Goal: Transaction & Acquisition: Purchase product/service

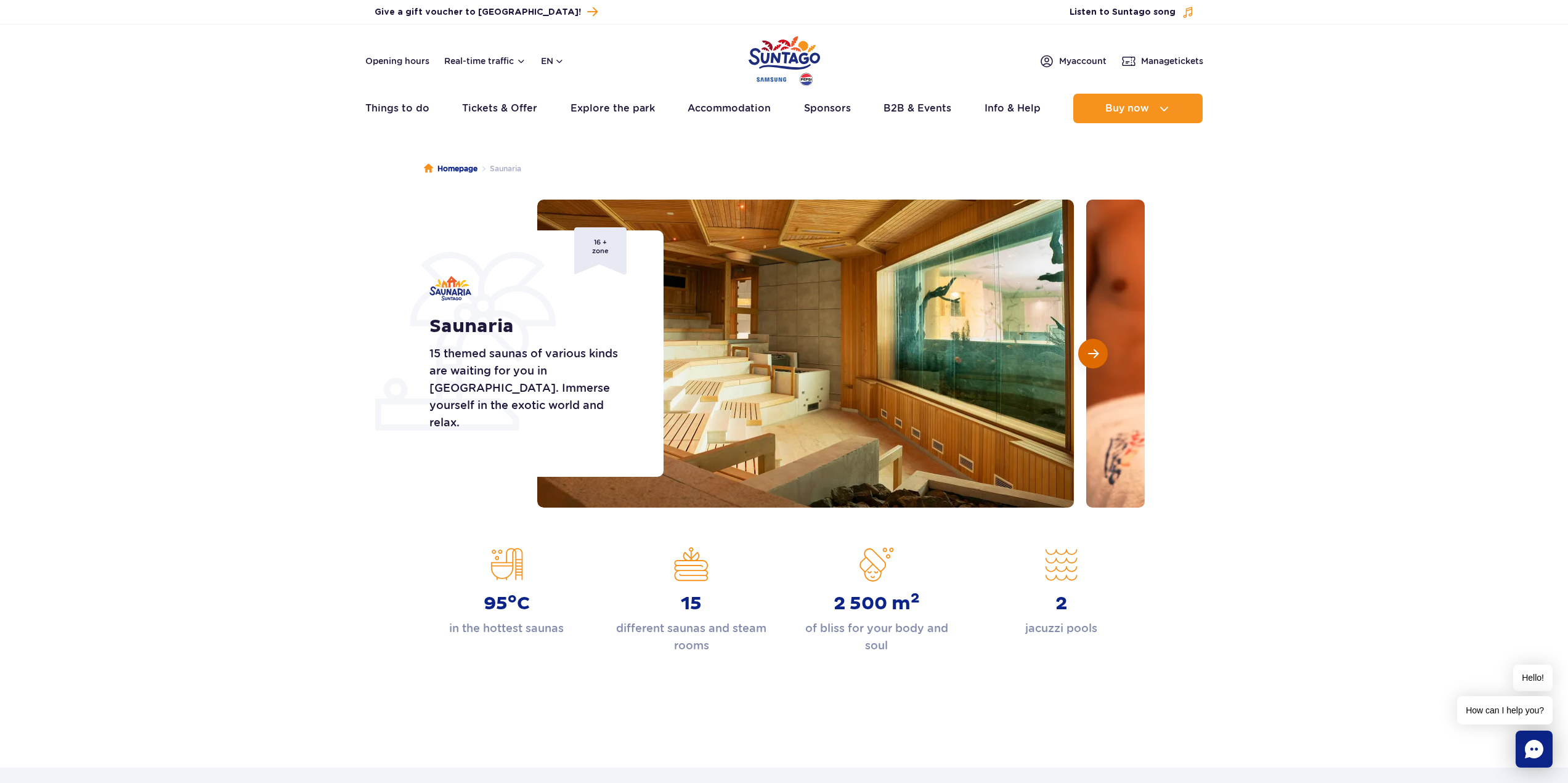
click at [1095, 352] on span "Next slide" at bounding box center [1093, 353] width 11 height 11
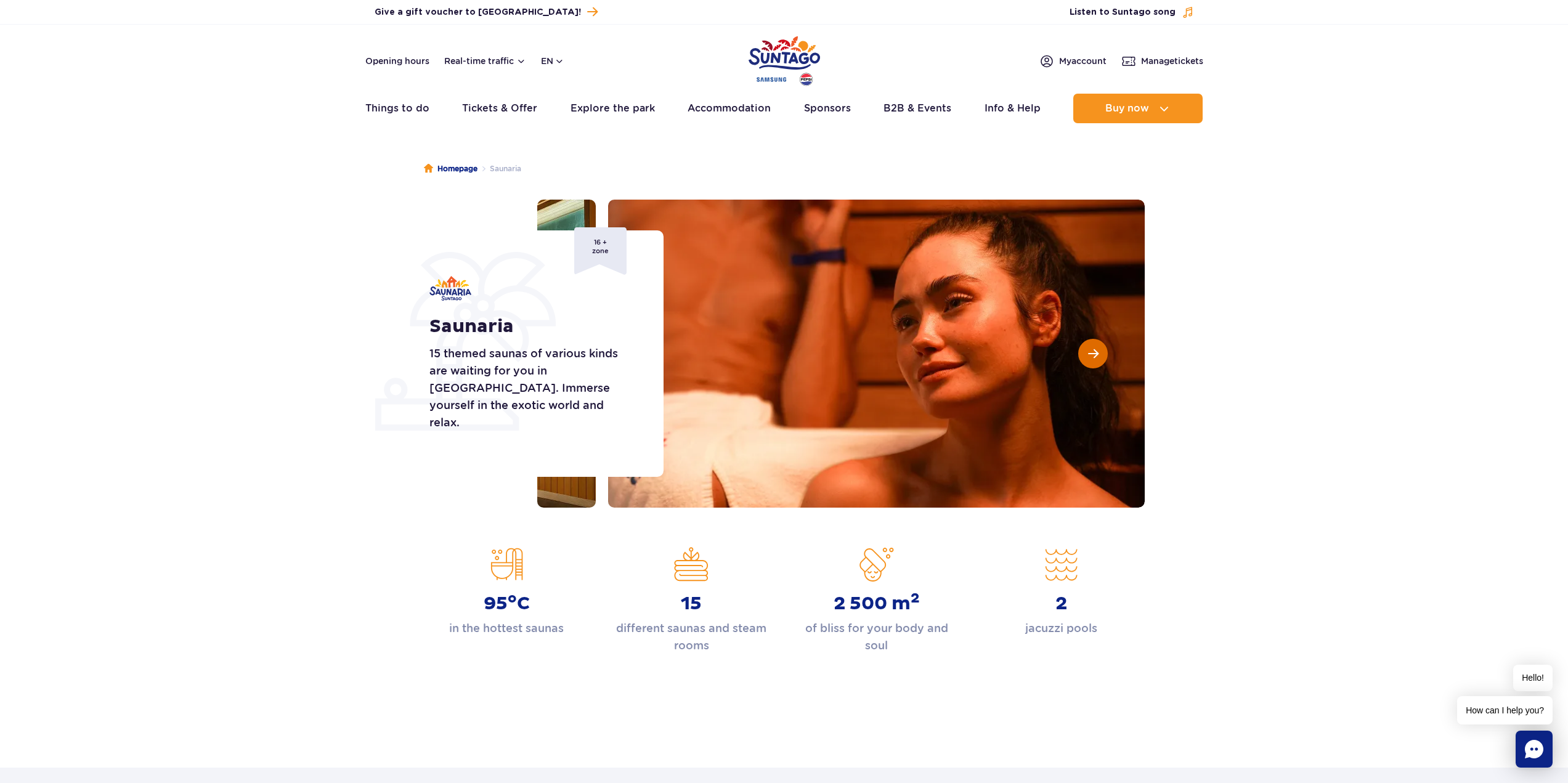
click at [1095, 352] on span "Next slide" at bounding box center [1093, 353] width 11 height 11
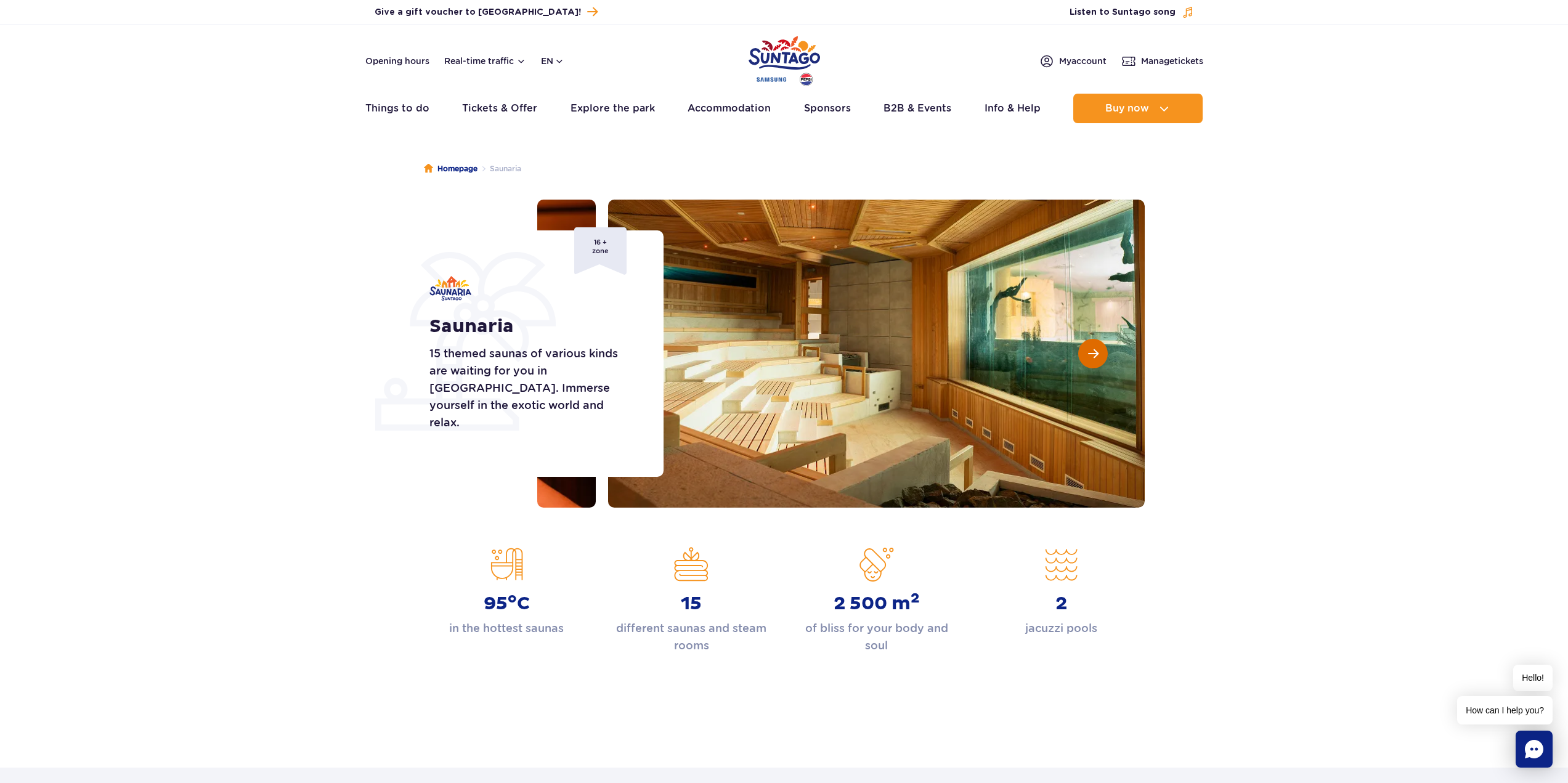
click at [1095, 352] on span "Next slide" at bounding box center [1093, 353] width 11 height 11
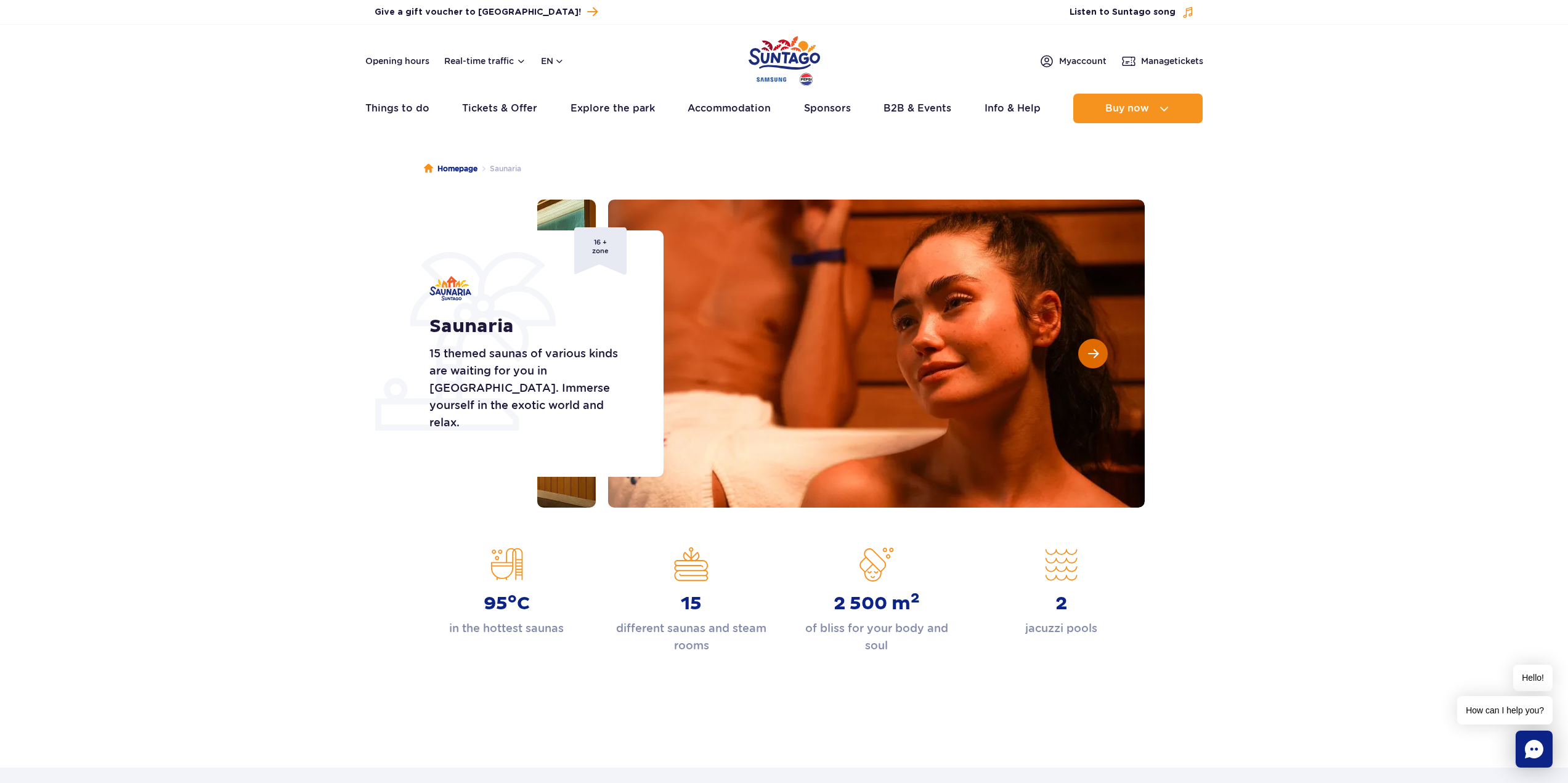
click at [1095, 352] on span "Next slide" at bounding box center [1093, 353] width 11 height 11
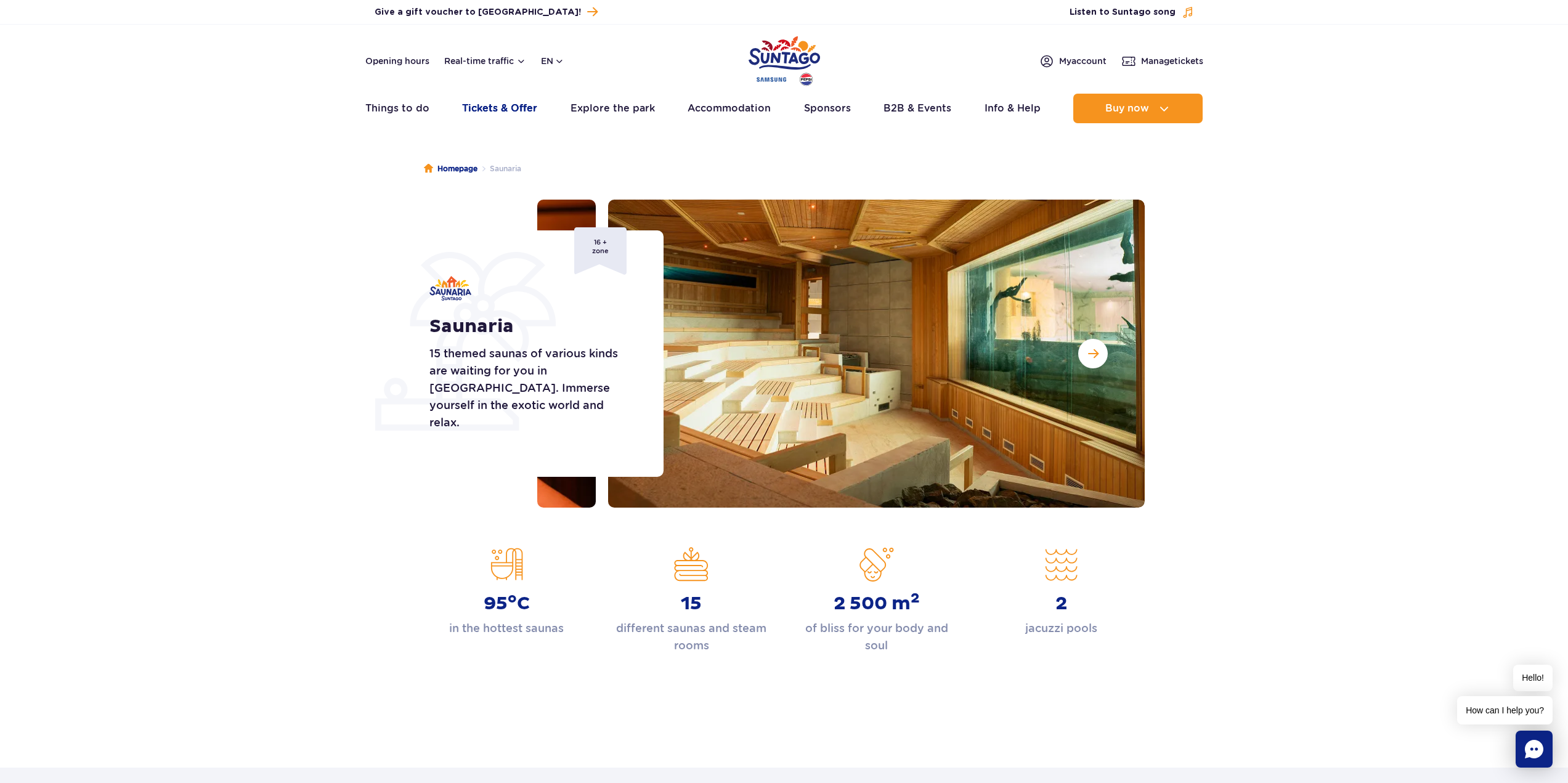
click at [494, 106] on link "Tickets & Offer" at bounding box center [500, 108] width 75 height 30
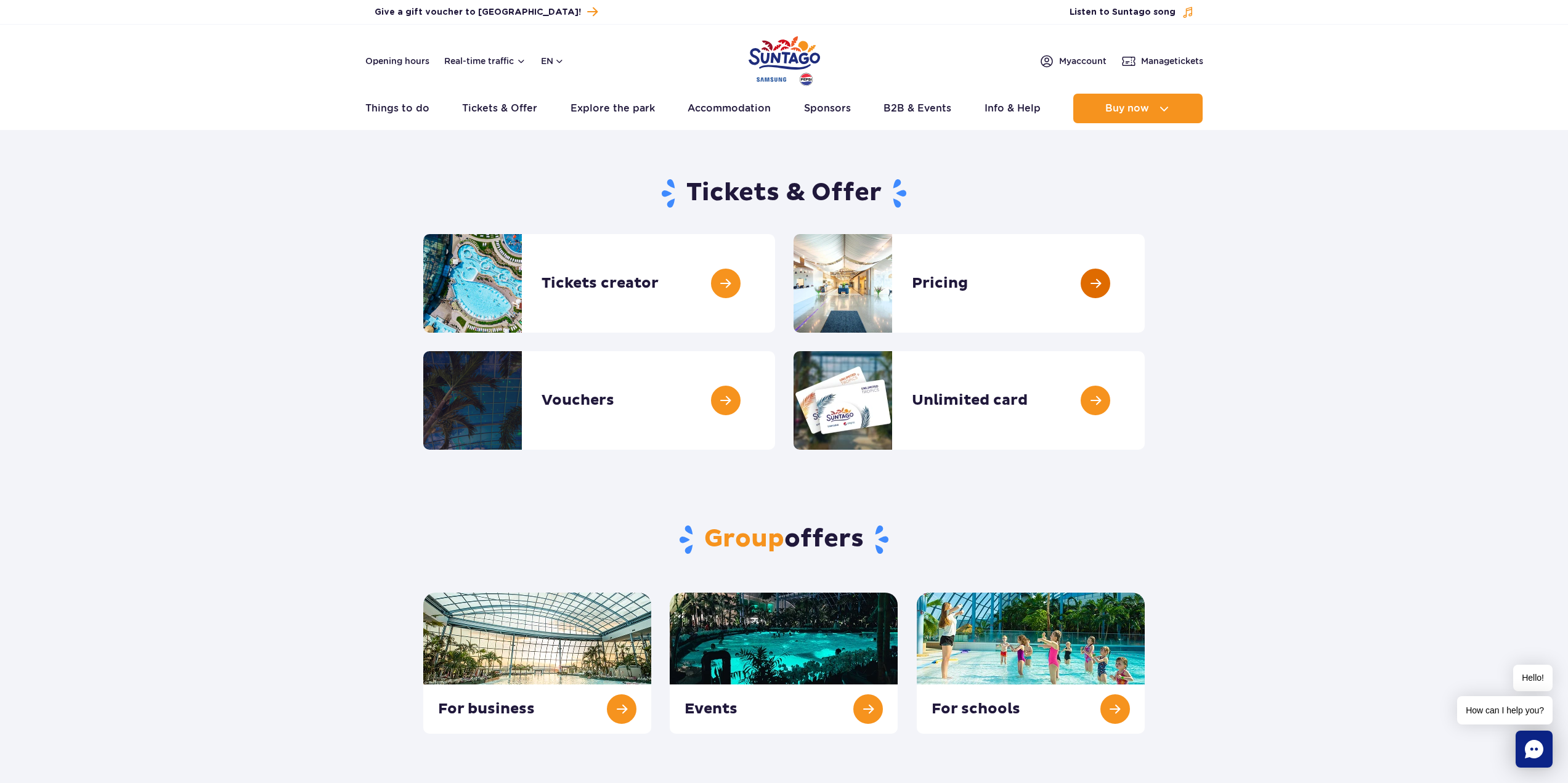
click at [1145, 288] on link at bounding box center [1145, 283] width 0 height 98
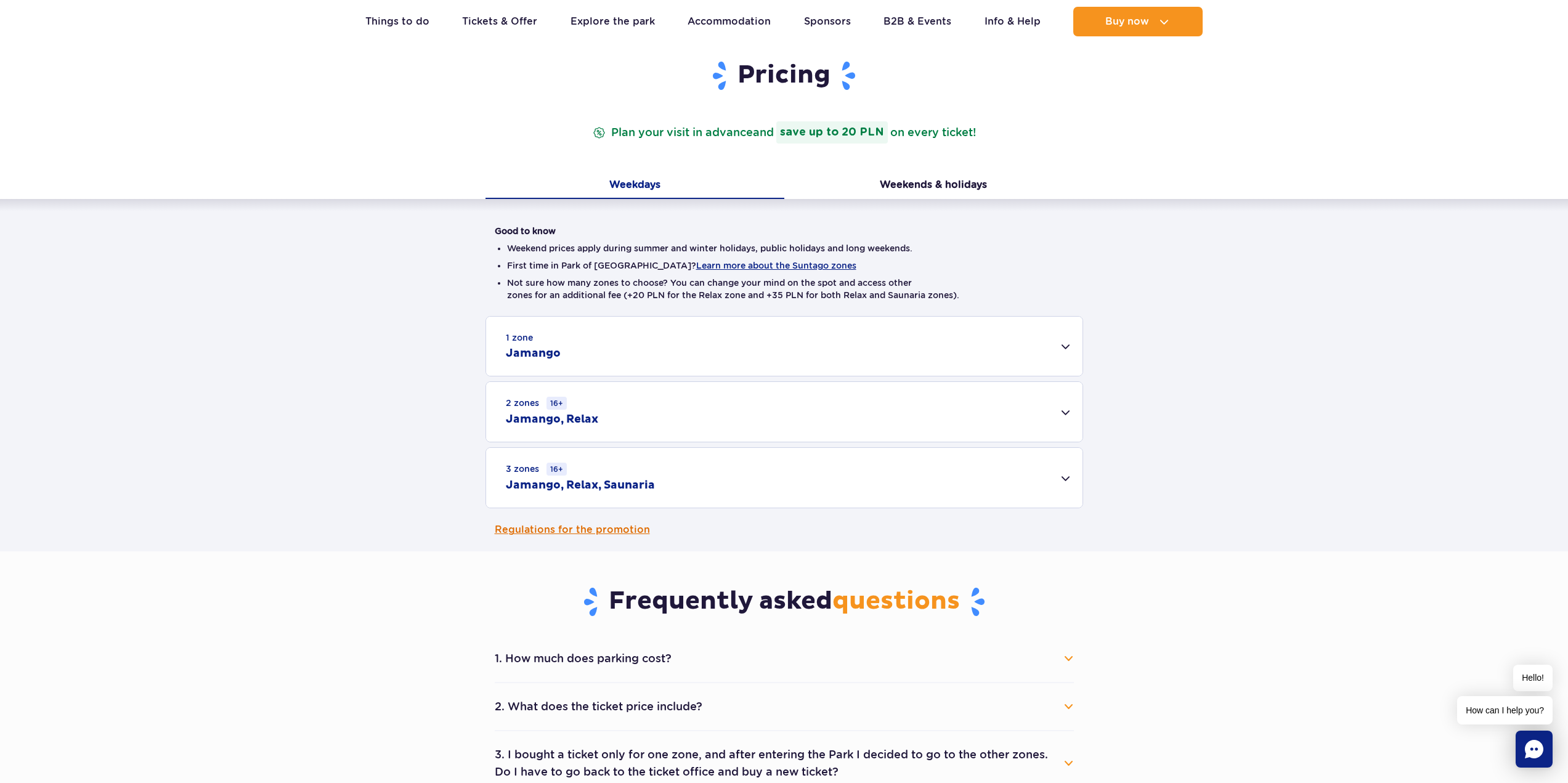
scroll to position [246, 0]
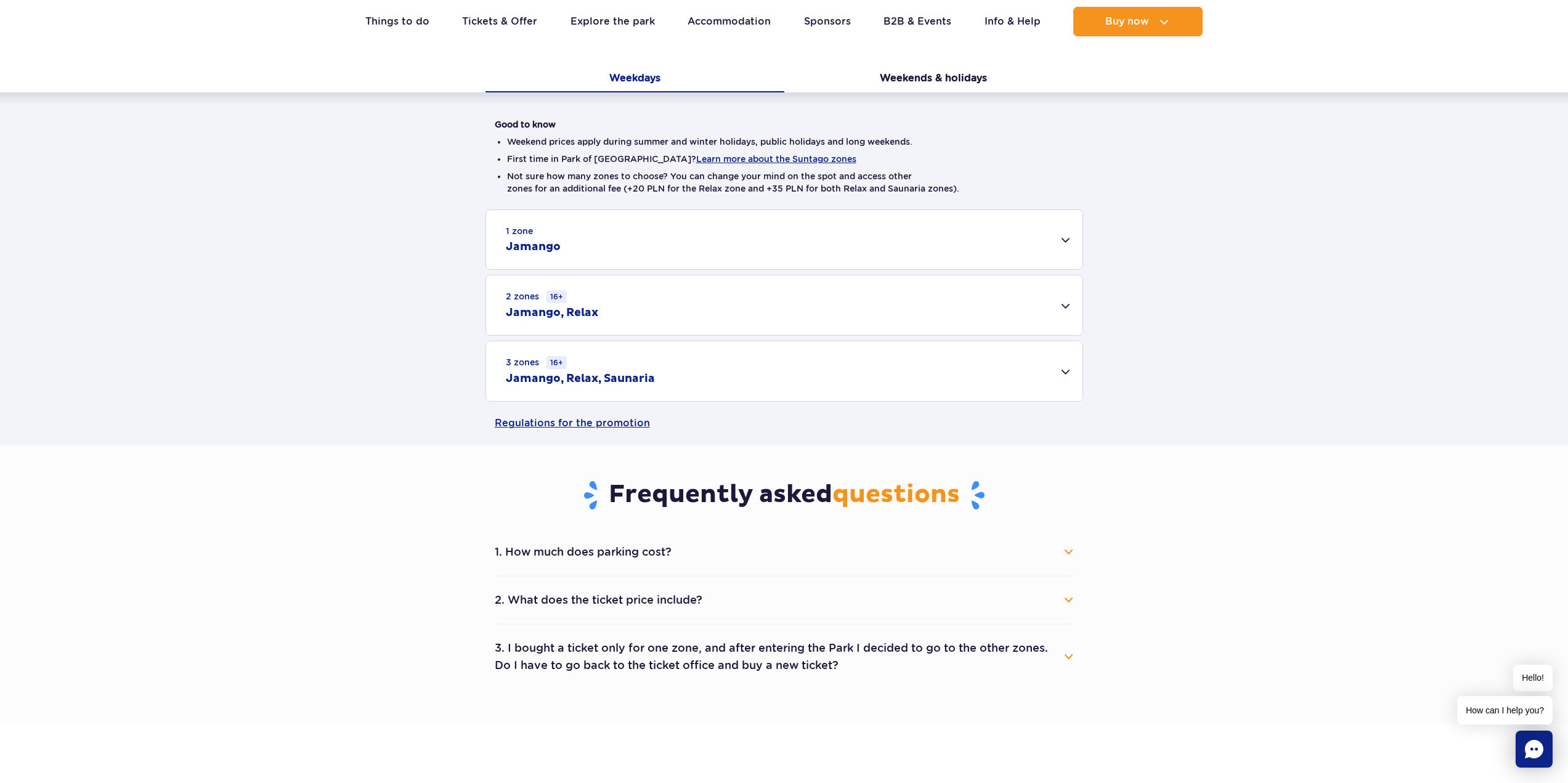
click at [1015, 360] on div "3 zones 16+ Jamango, Relax, Saunaria" at bounding box center [784, 371] width 597 height 60
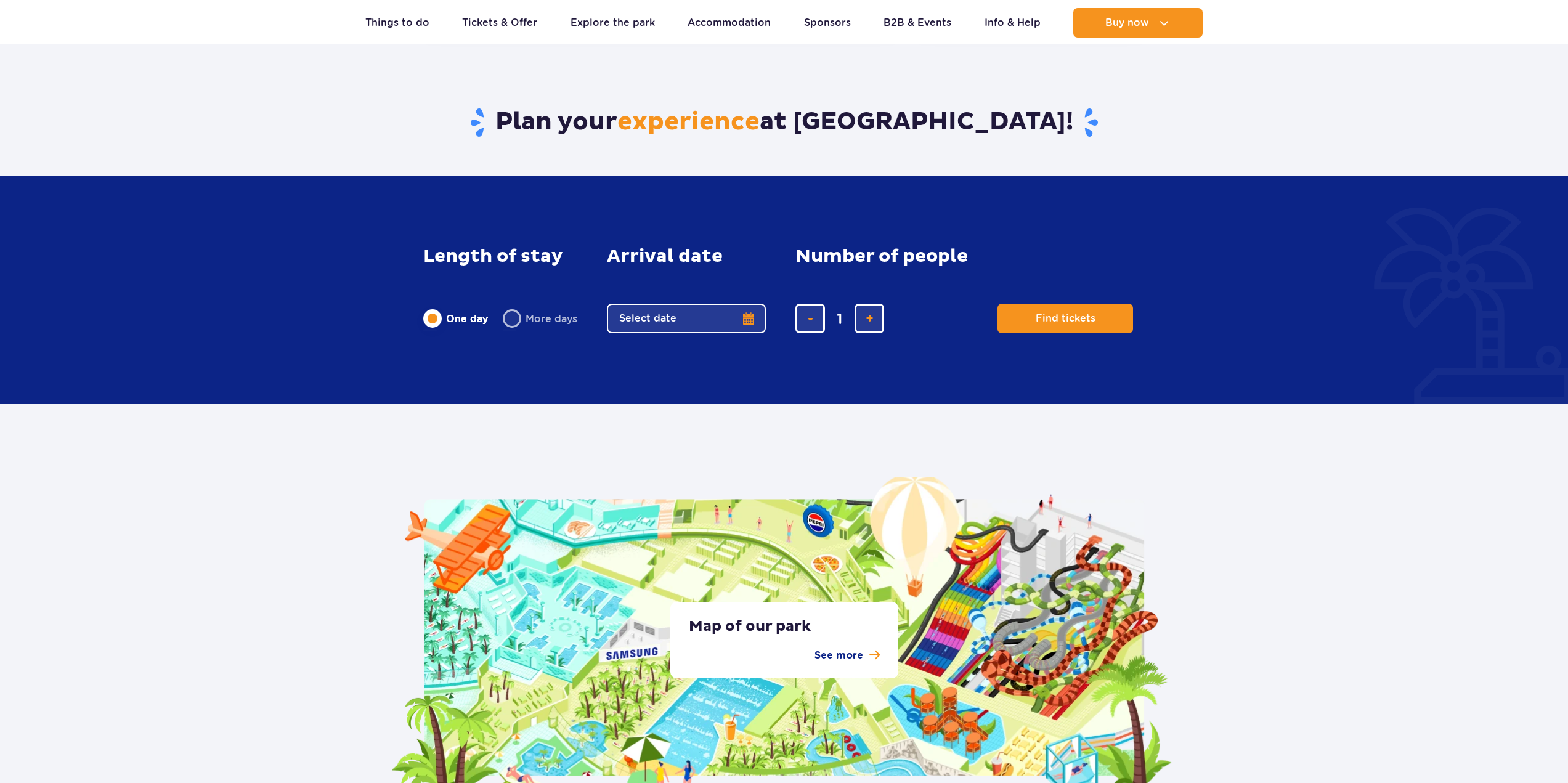
scroll to position [2341, 0]
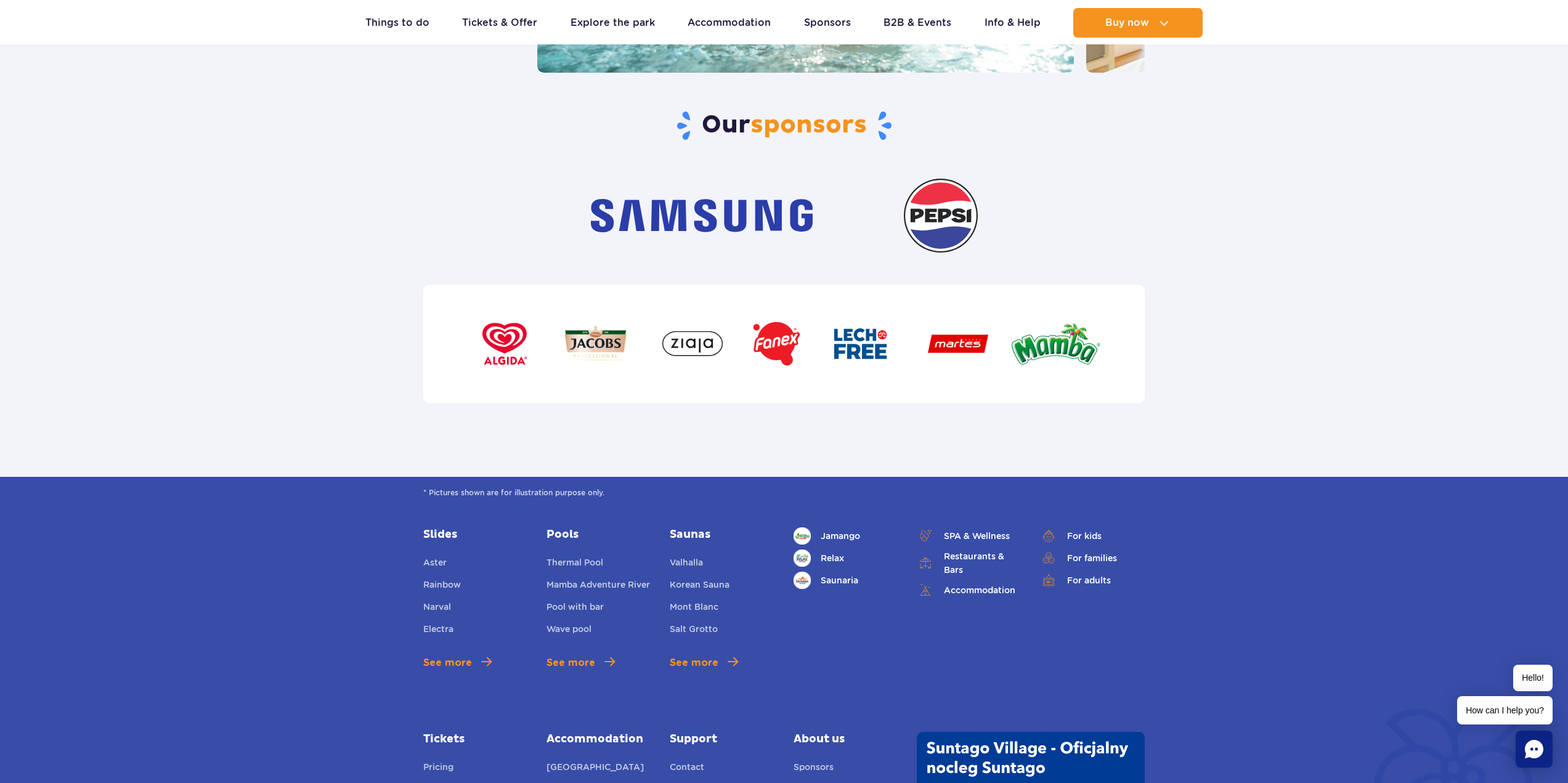
scroll to position [4228, 0]
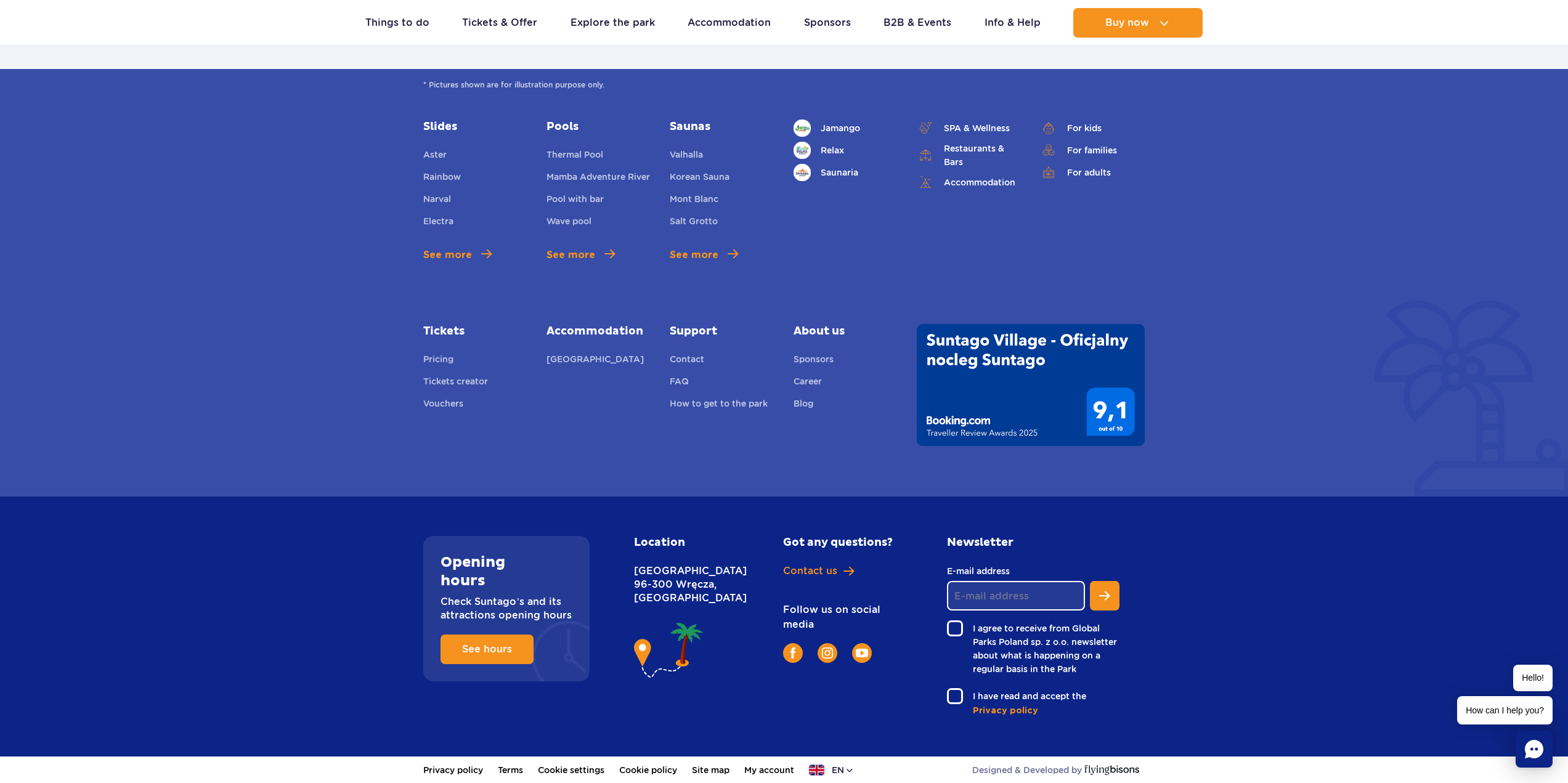
drag, startPoint x: 633, startPoint y: 569, endPoint x: 717, endPoint y: 596, distance: 88.2
click at [717, 596] on p "Nowy Świat 1 Street 96-300 Wręcza, Poland" at bounding box center [682, 585] width 95 height 41
copy p "Nowy Świat 1 Street 96-300 Wręcza,"
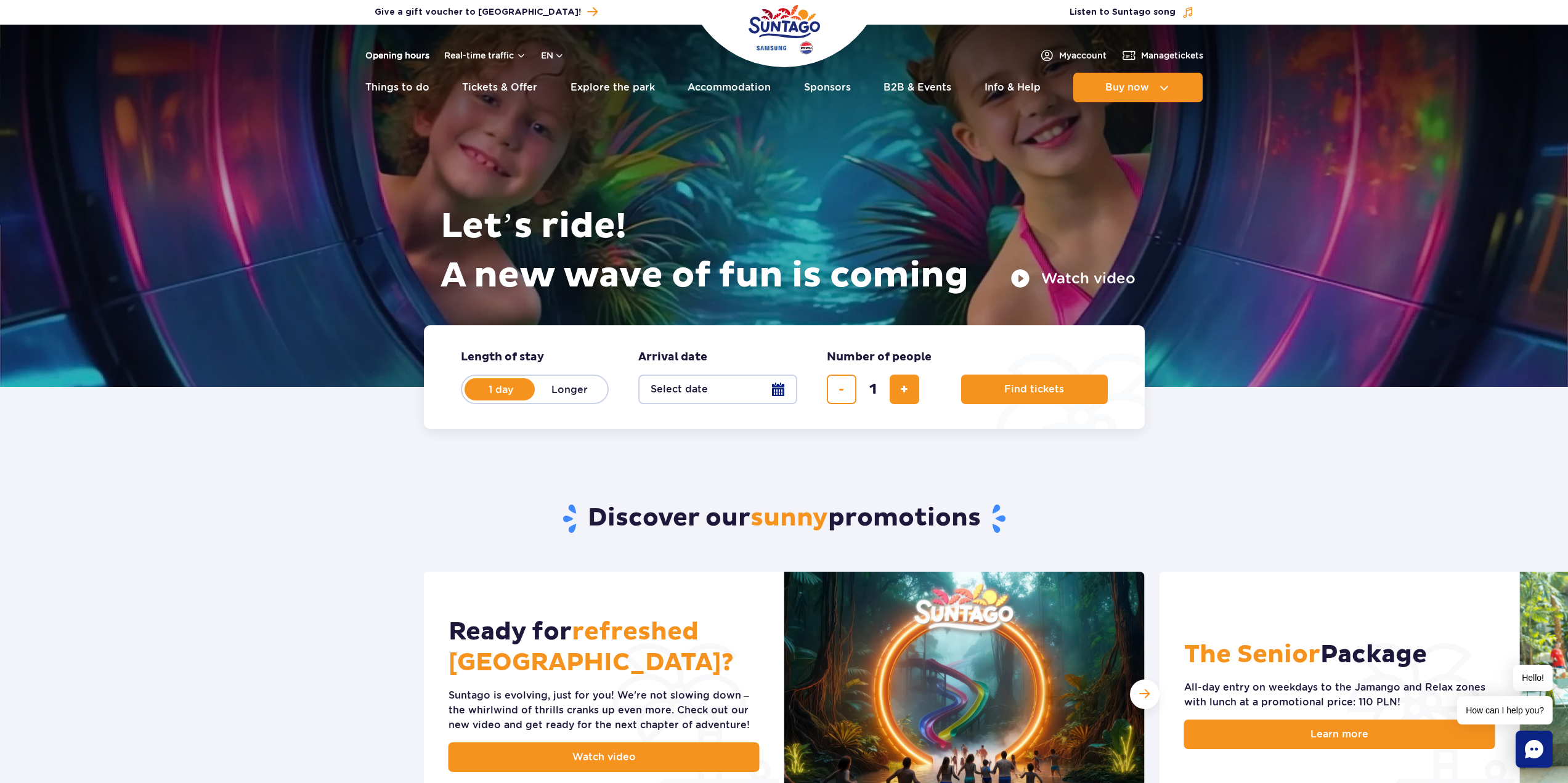
click at [399, 58] on link "Opening hours" at bounding box center [397, 56] width 64 height 12
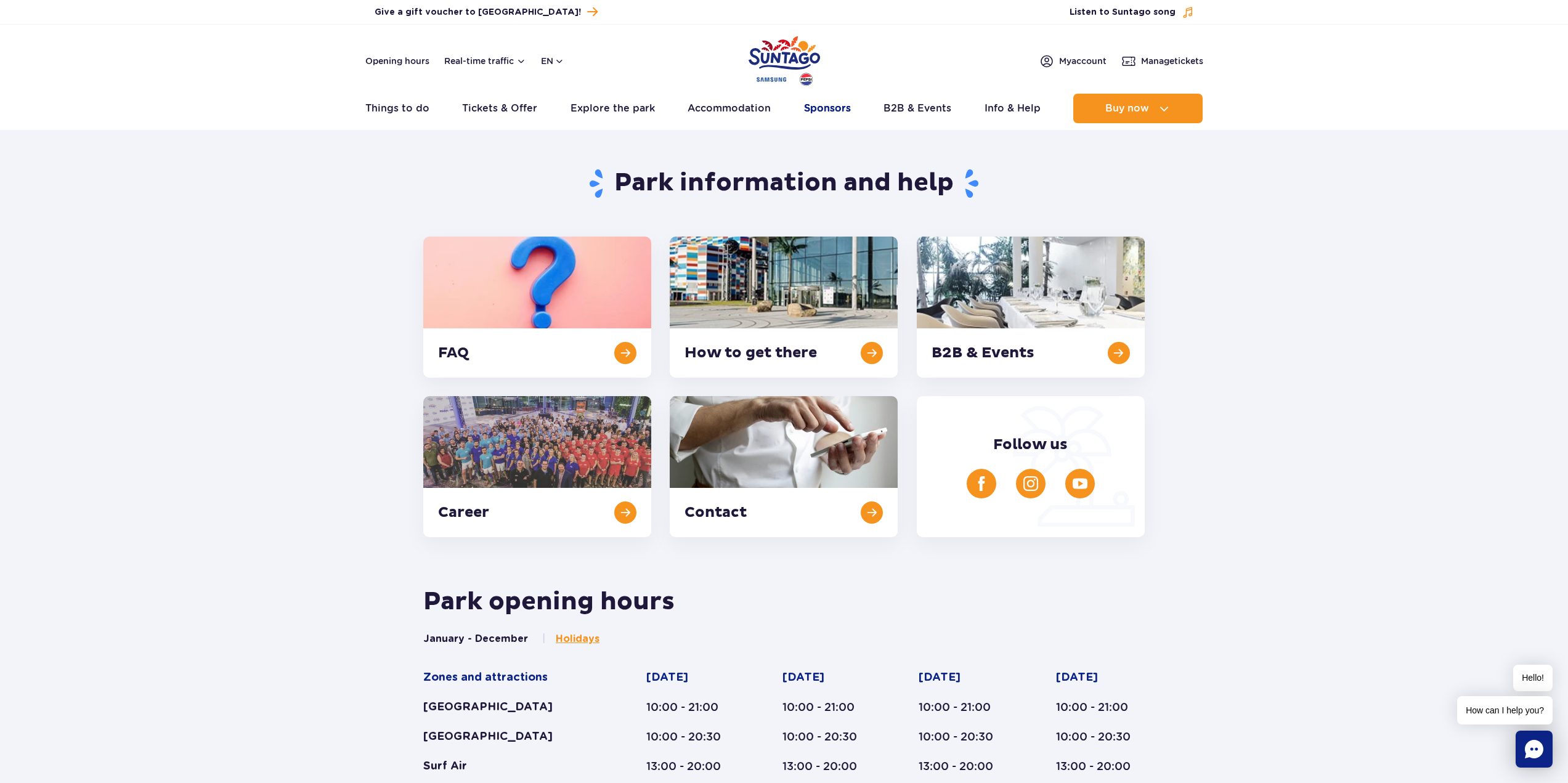
click at [821, 110] on link "Sponsors" at bounding box center [828, 108] width 47 height 30
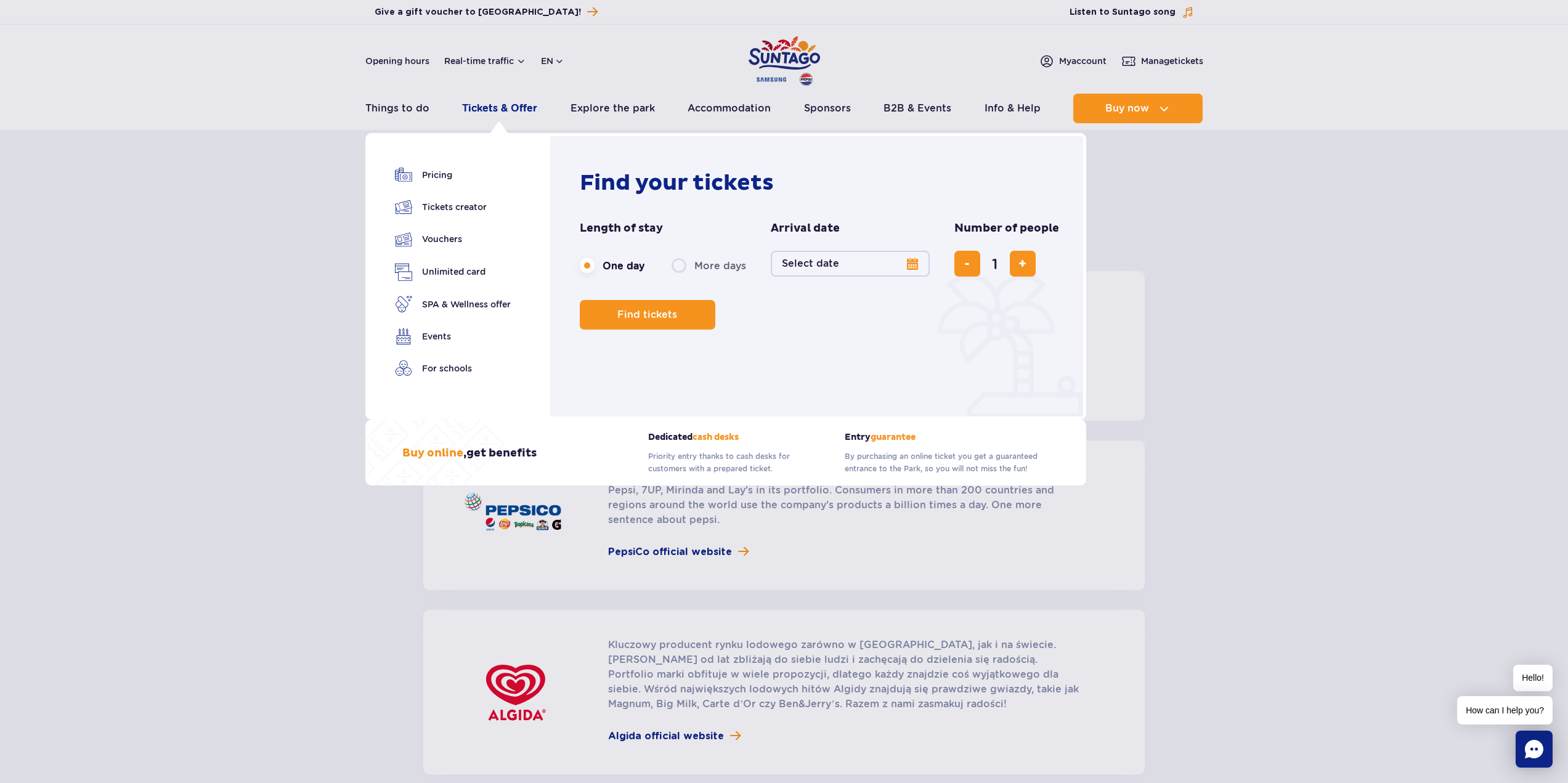
click at [485, 106] on link "Tickets & Offer" at bounding box center [500, 108] width 75 height 30
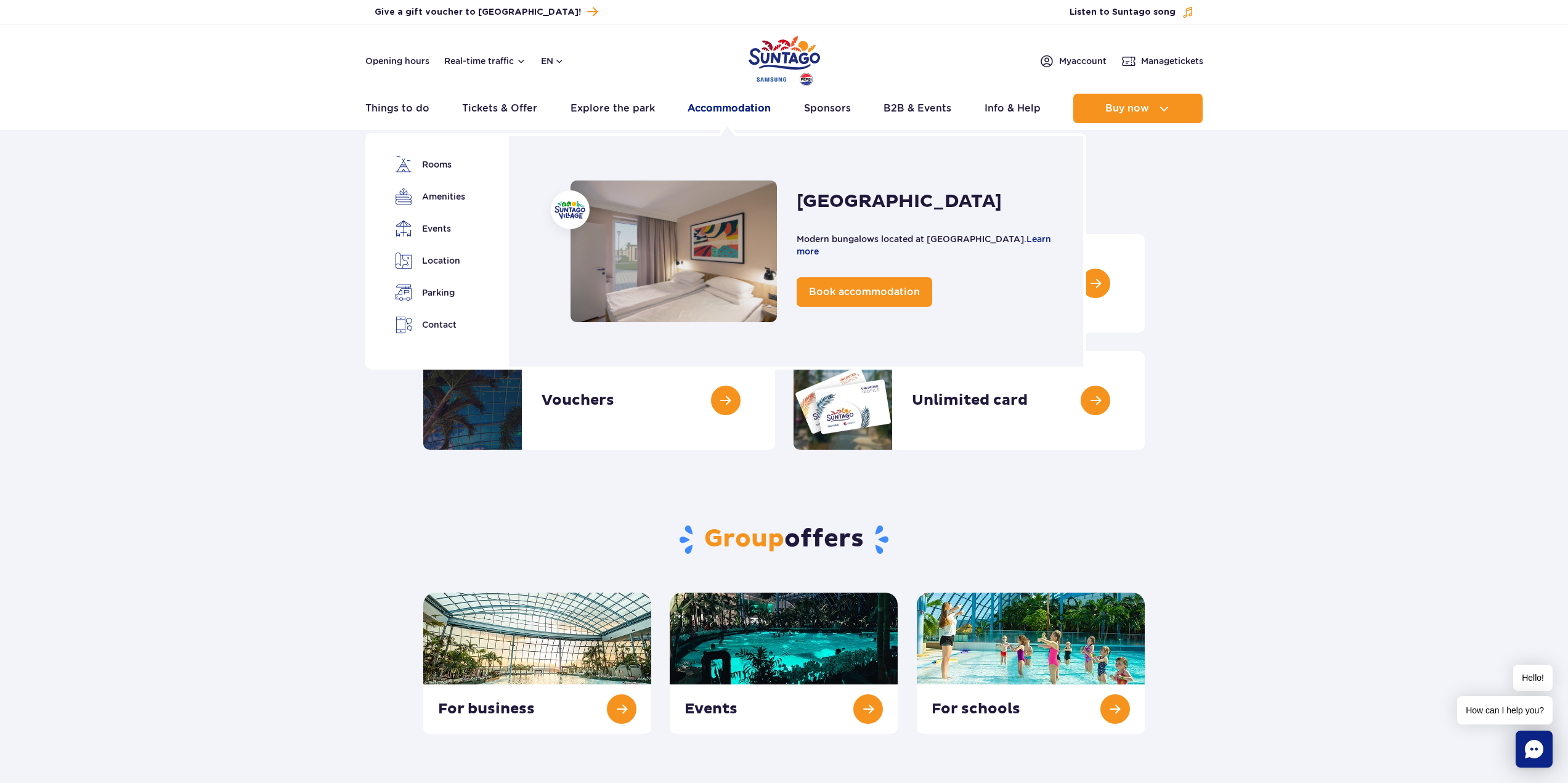
click at [715, 100] on link "Accommodation" at bounding box center [729, 108] width 83 height 30
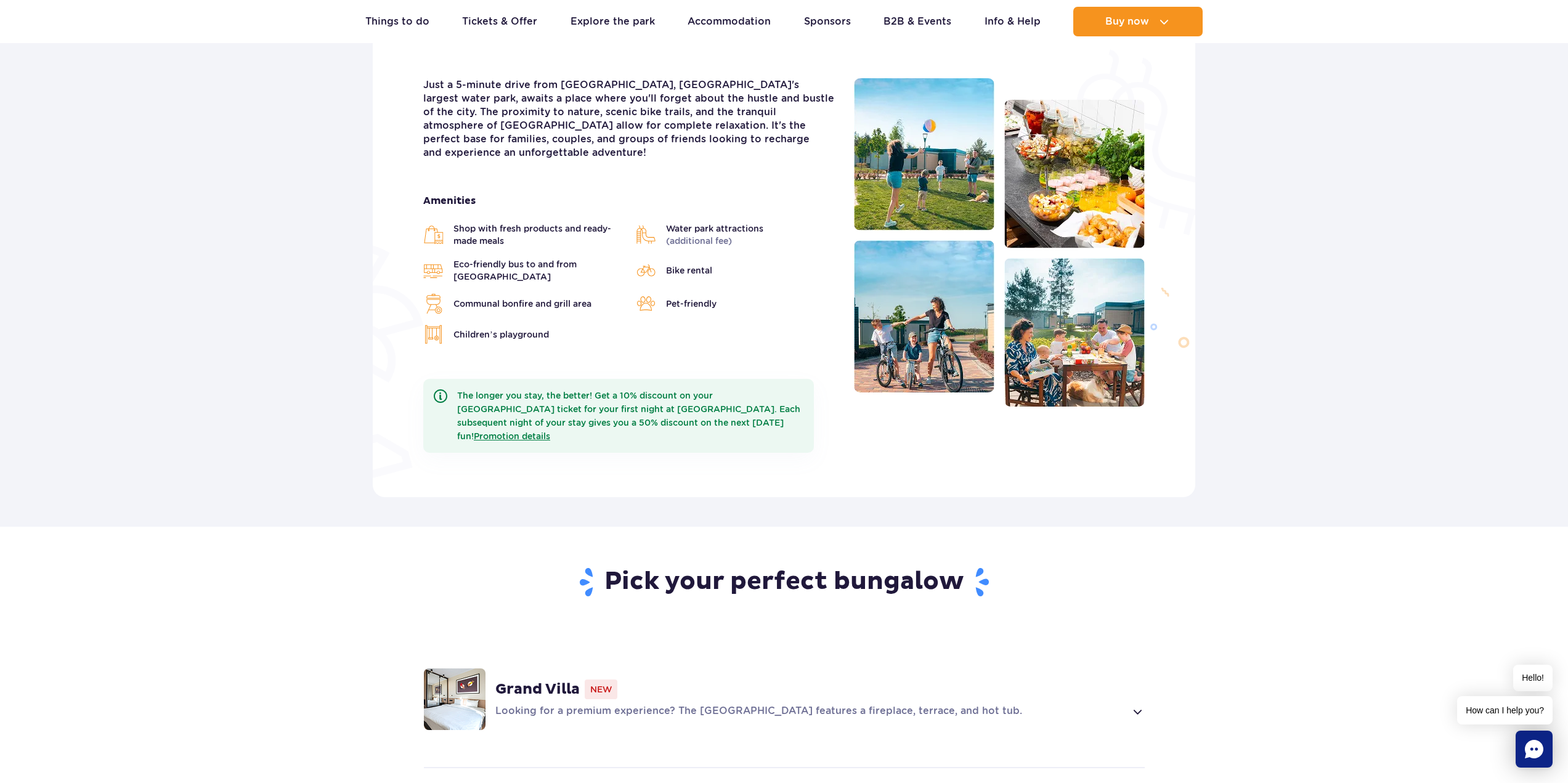
scroll to position [123, 0]
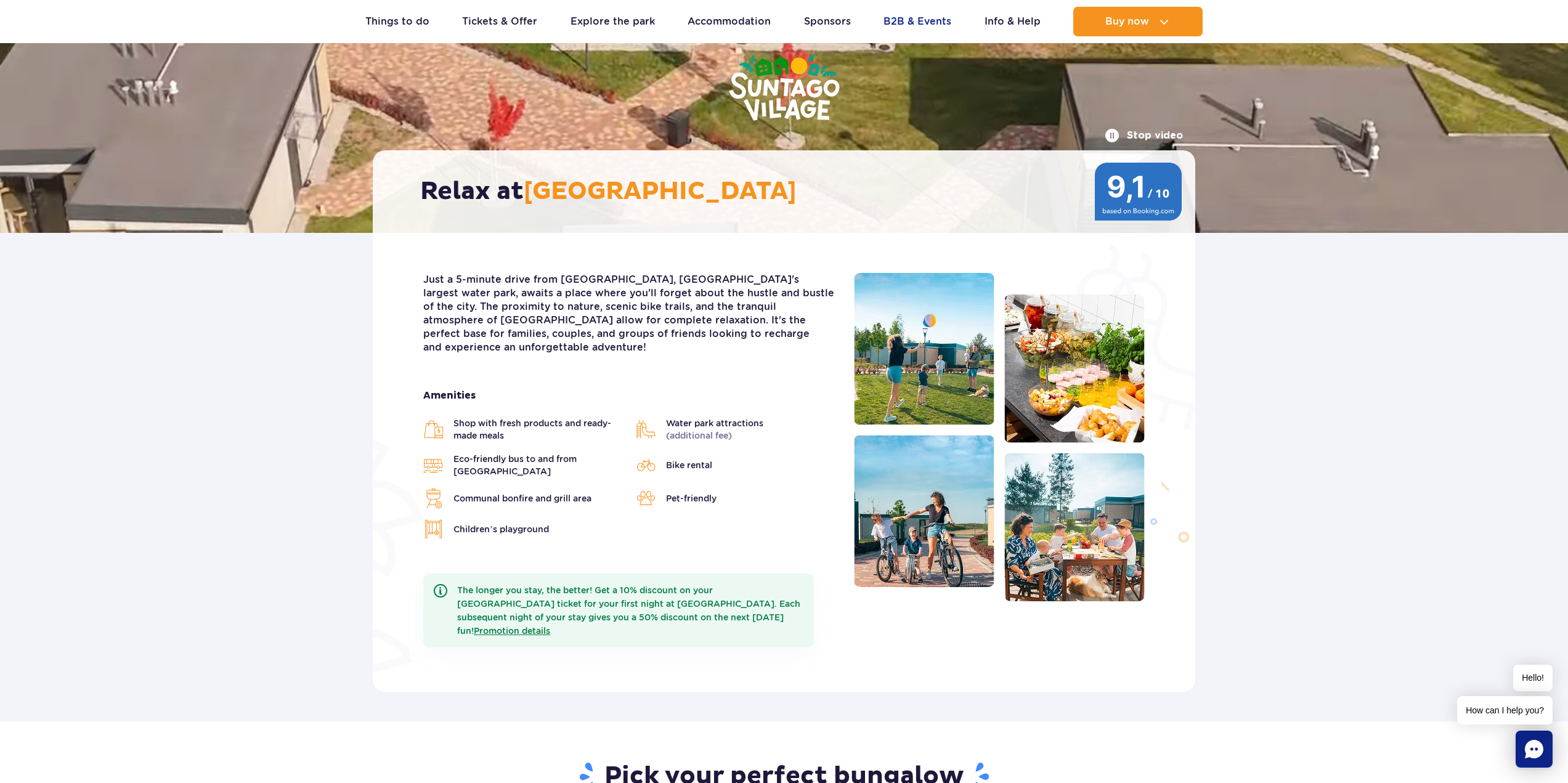
click at [923, 16] on link "B2B & Events" at bounding box center [917, 22] width 67 height 30
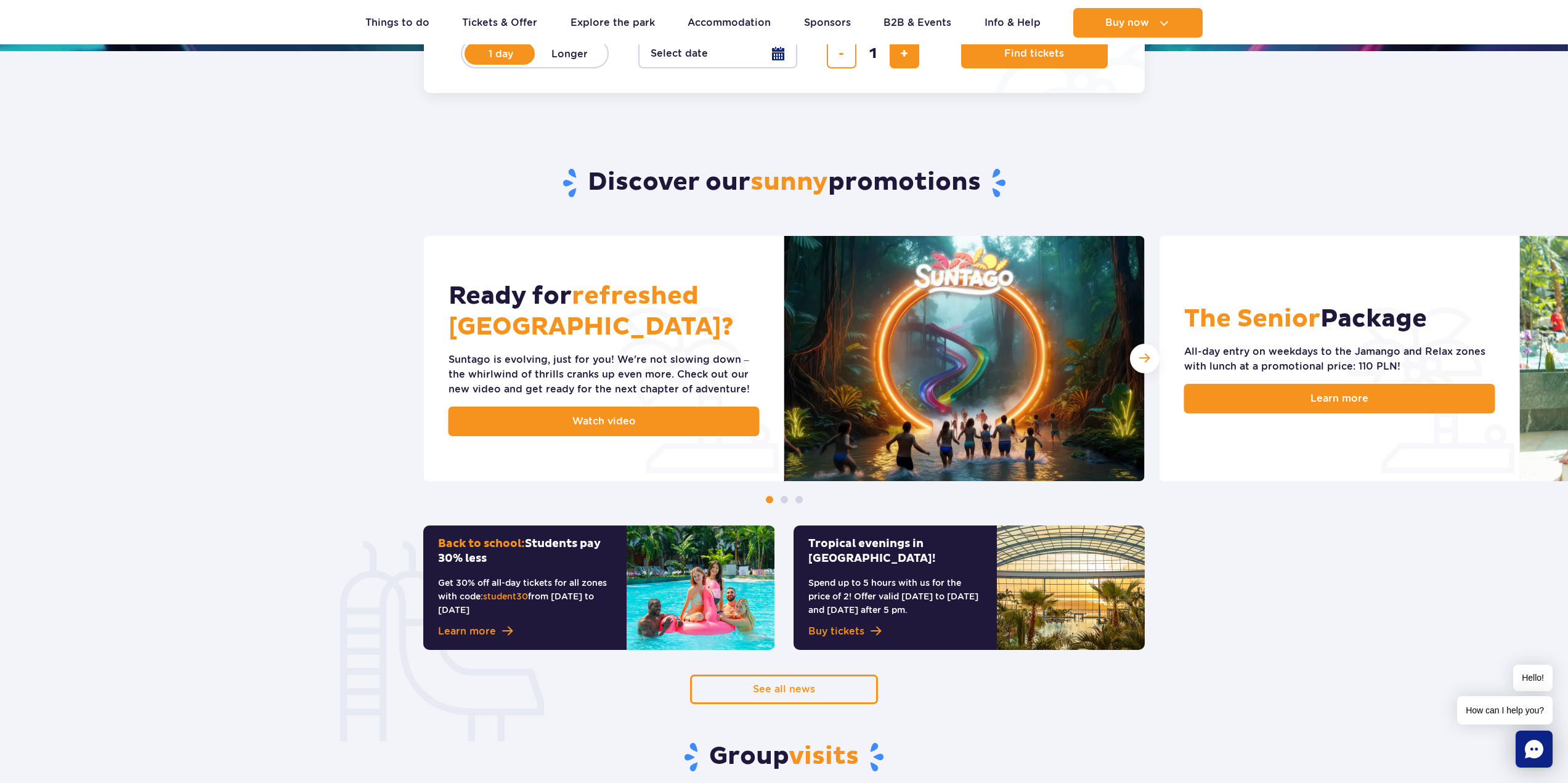
scroll to position [204, 0]
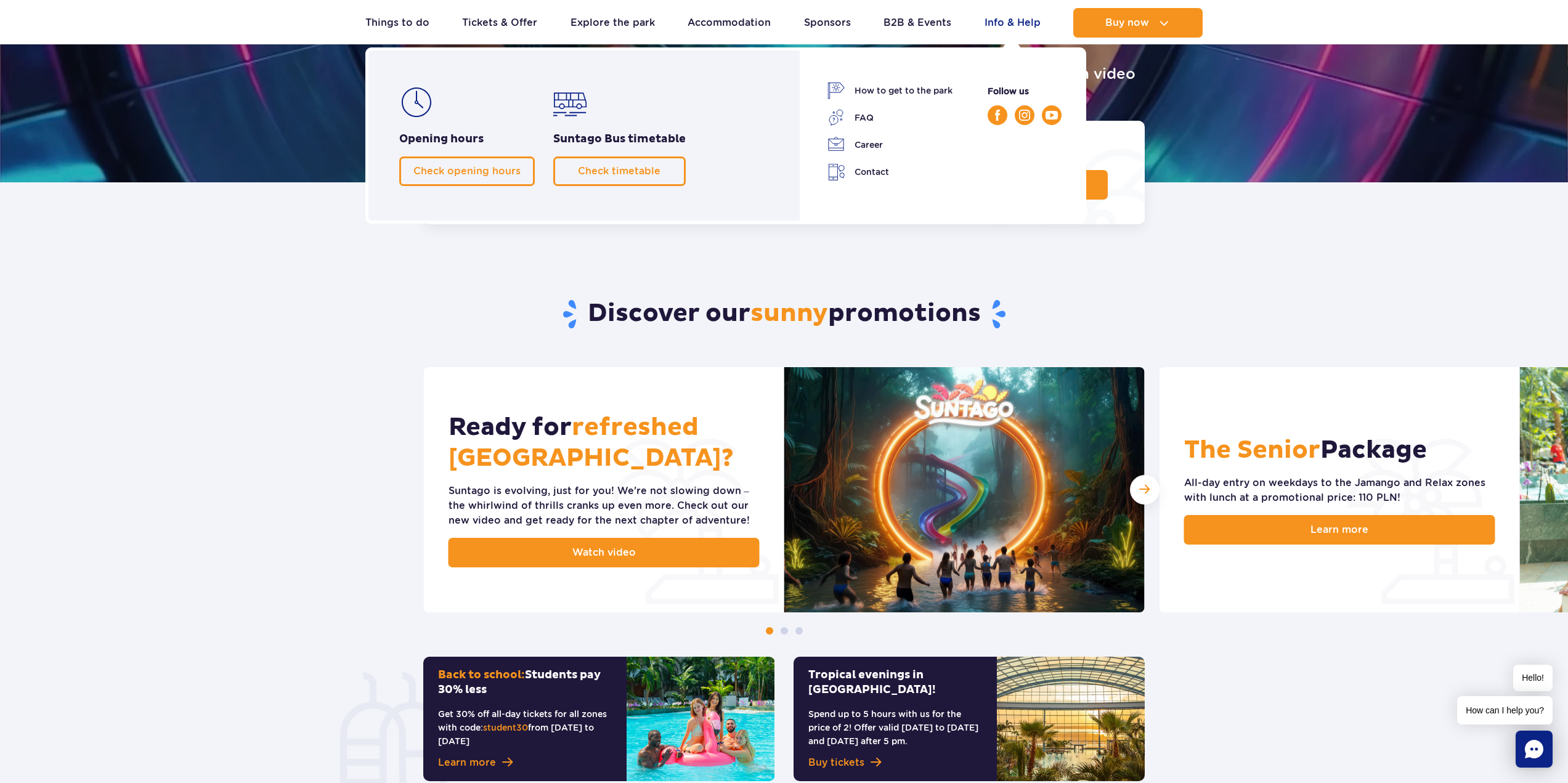
click at [1019, 20] on link "Info & Help" at bounding box center [1013, 23] width 56 height 30
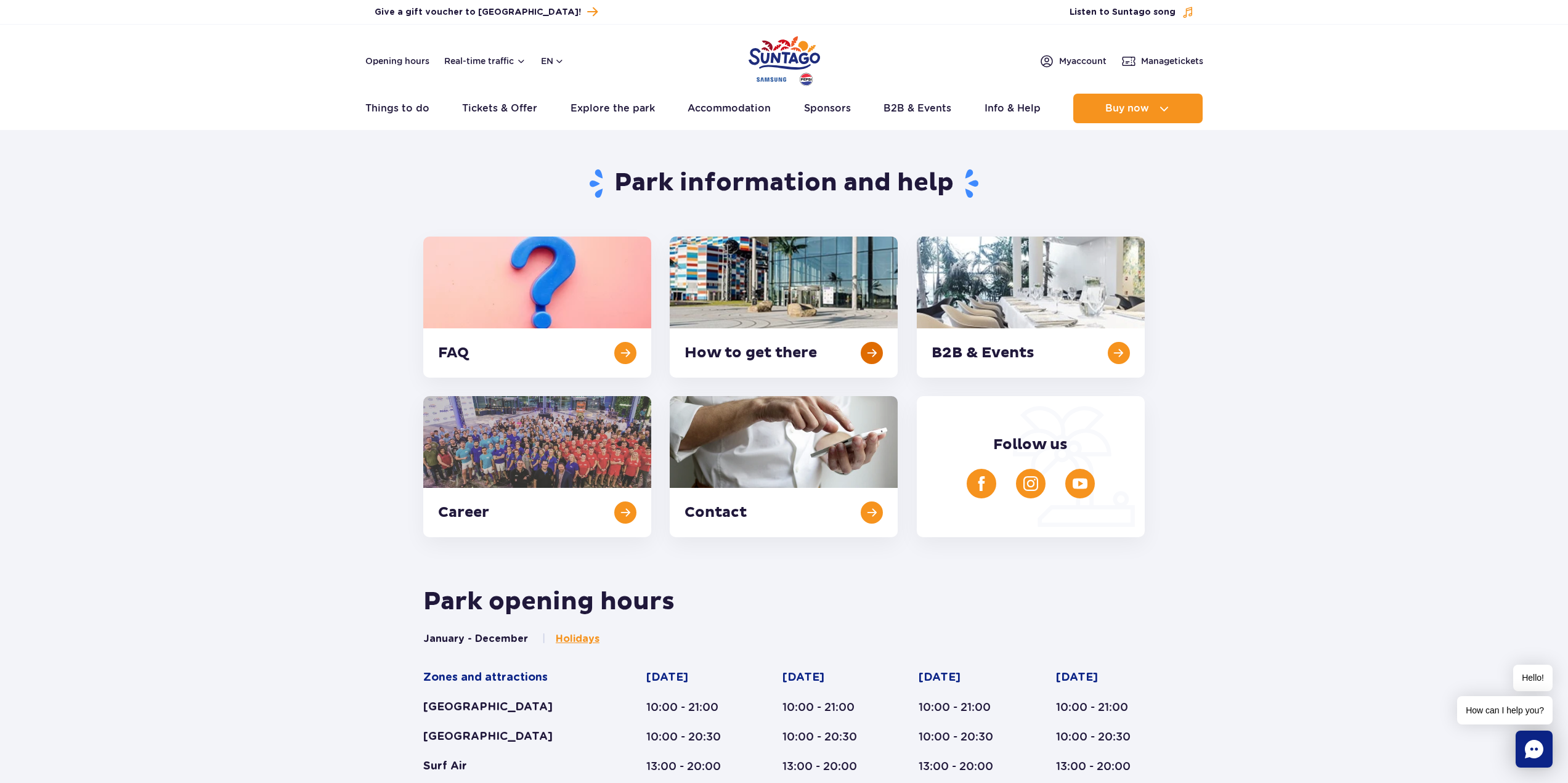
click at [776, 335] on link at bounding box center [784, 307] width 228 height 141
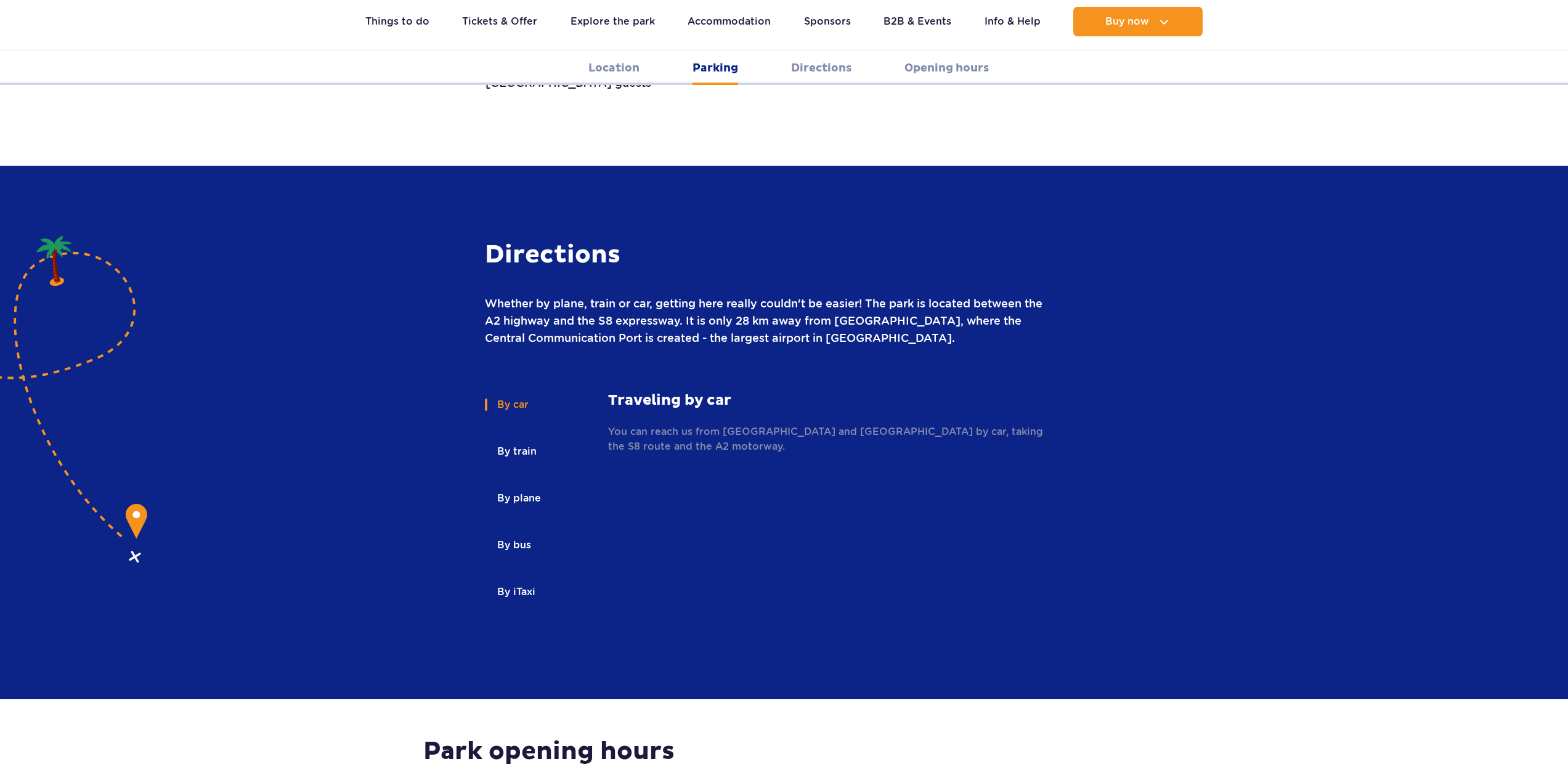
scroll to position [1608, 0]
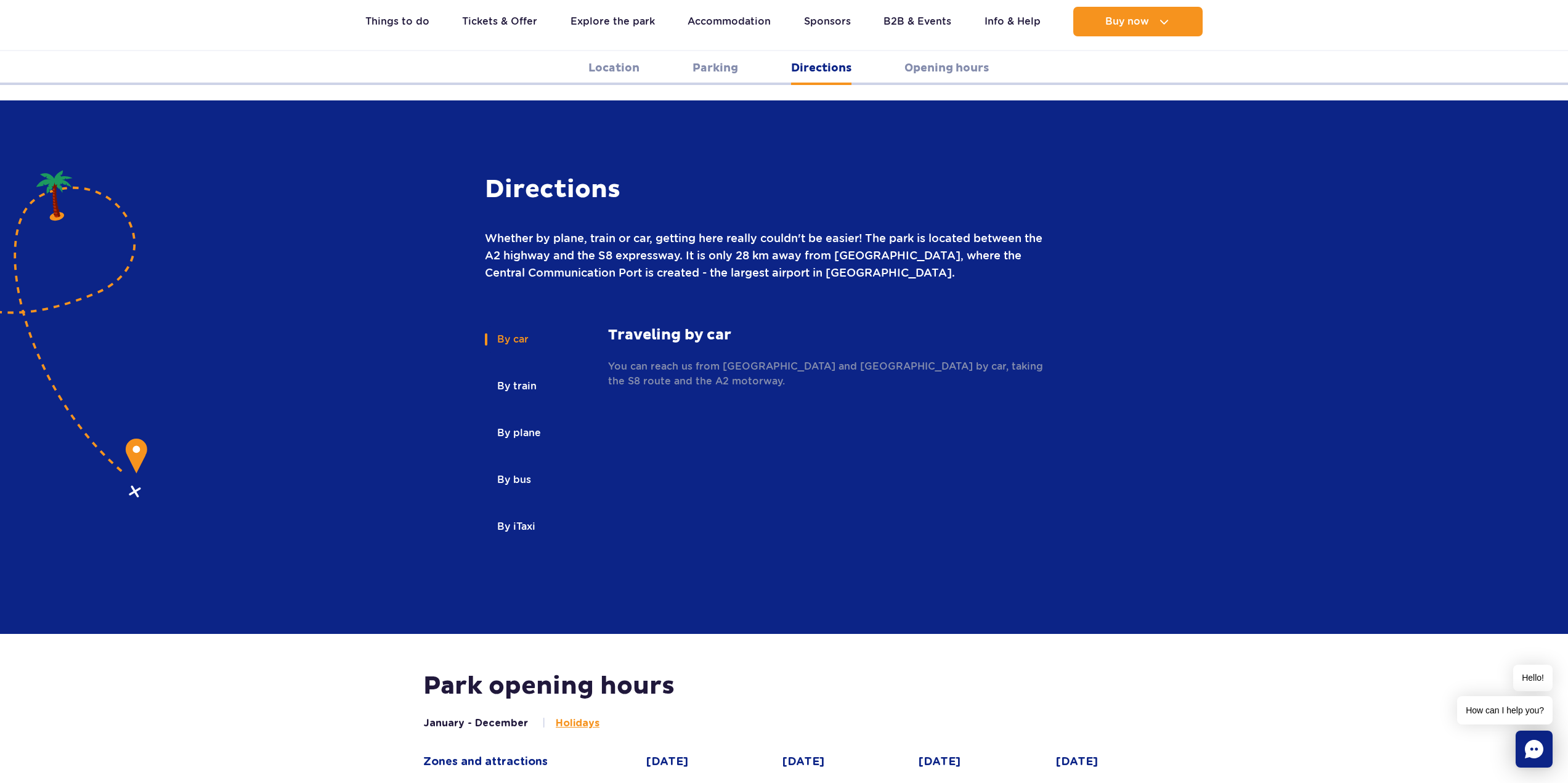
click at [528, 467] on button "By bus" at bounding box center [513, 480] width 57 height 27
click at [648, 462] on link "timetable" at bounding box center [651, 467] width 49 height 12
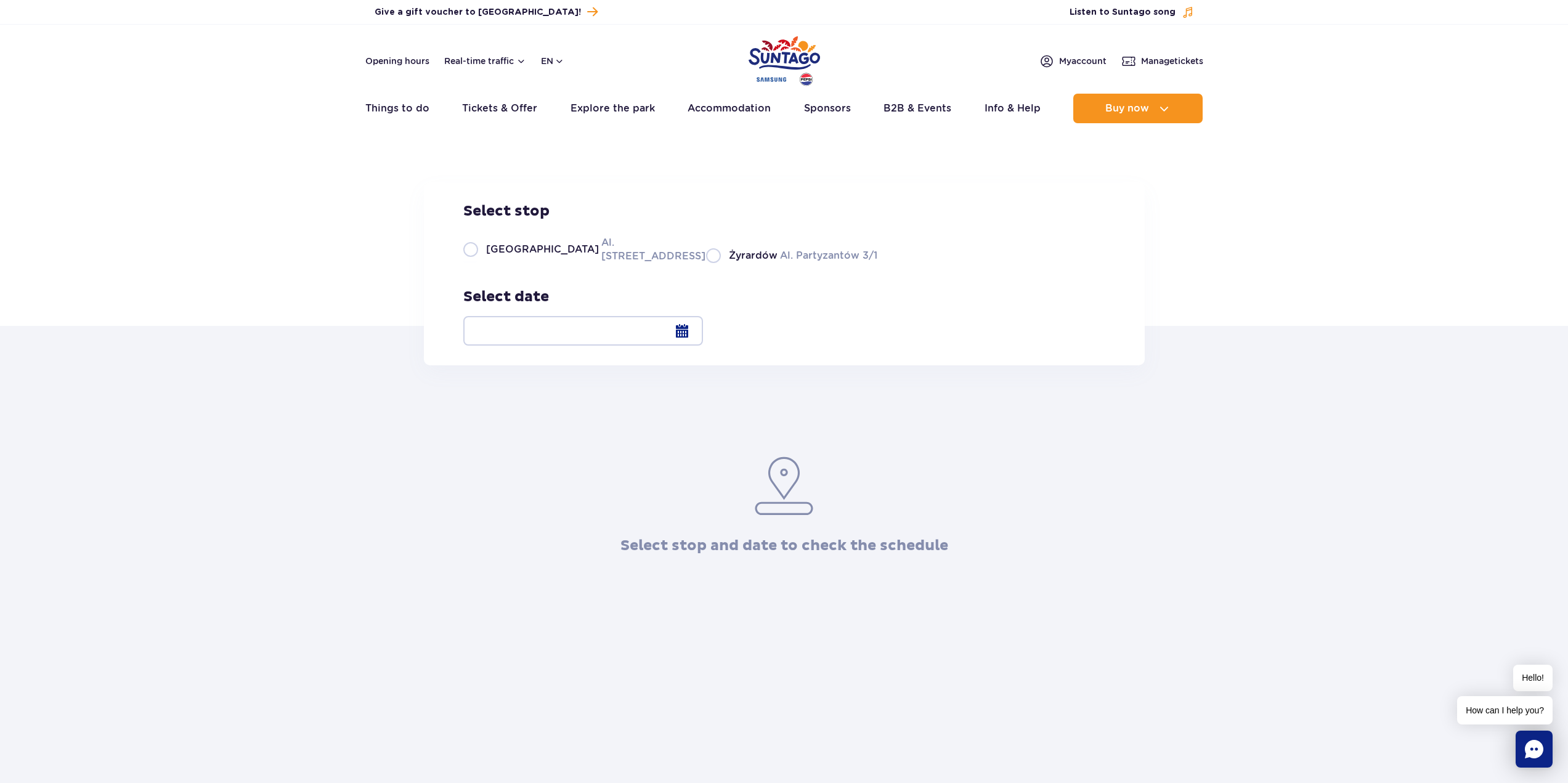
click at [703, 329] on div at bounding box center [583, 331] width 240 height 30
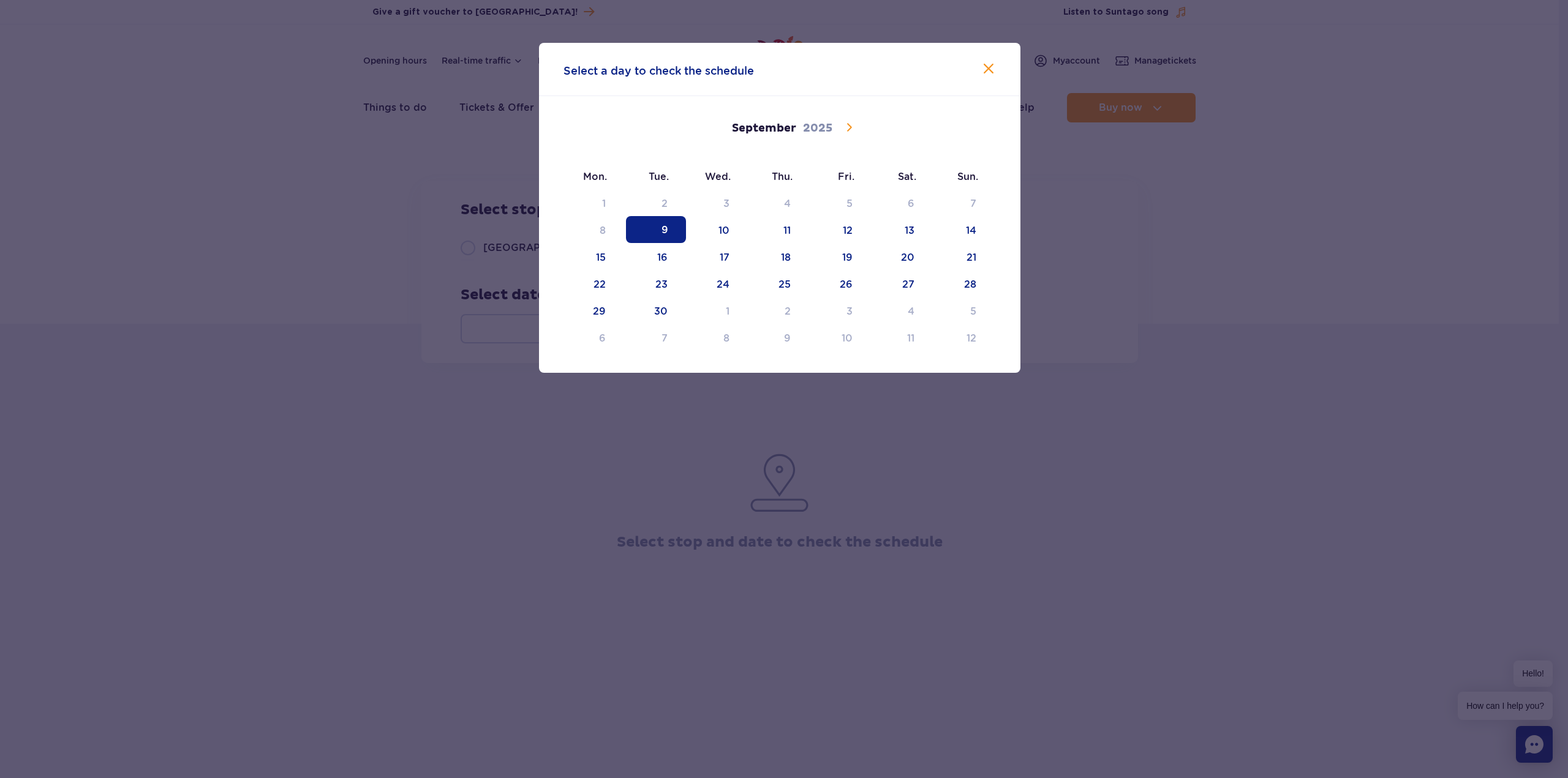
click at [849, 125] on icon at bounding box center [850, 127] width 5 height 8
click at [964, 208] on span "5" at bounding box center [965, 203] width 60 height 27
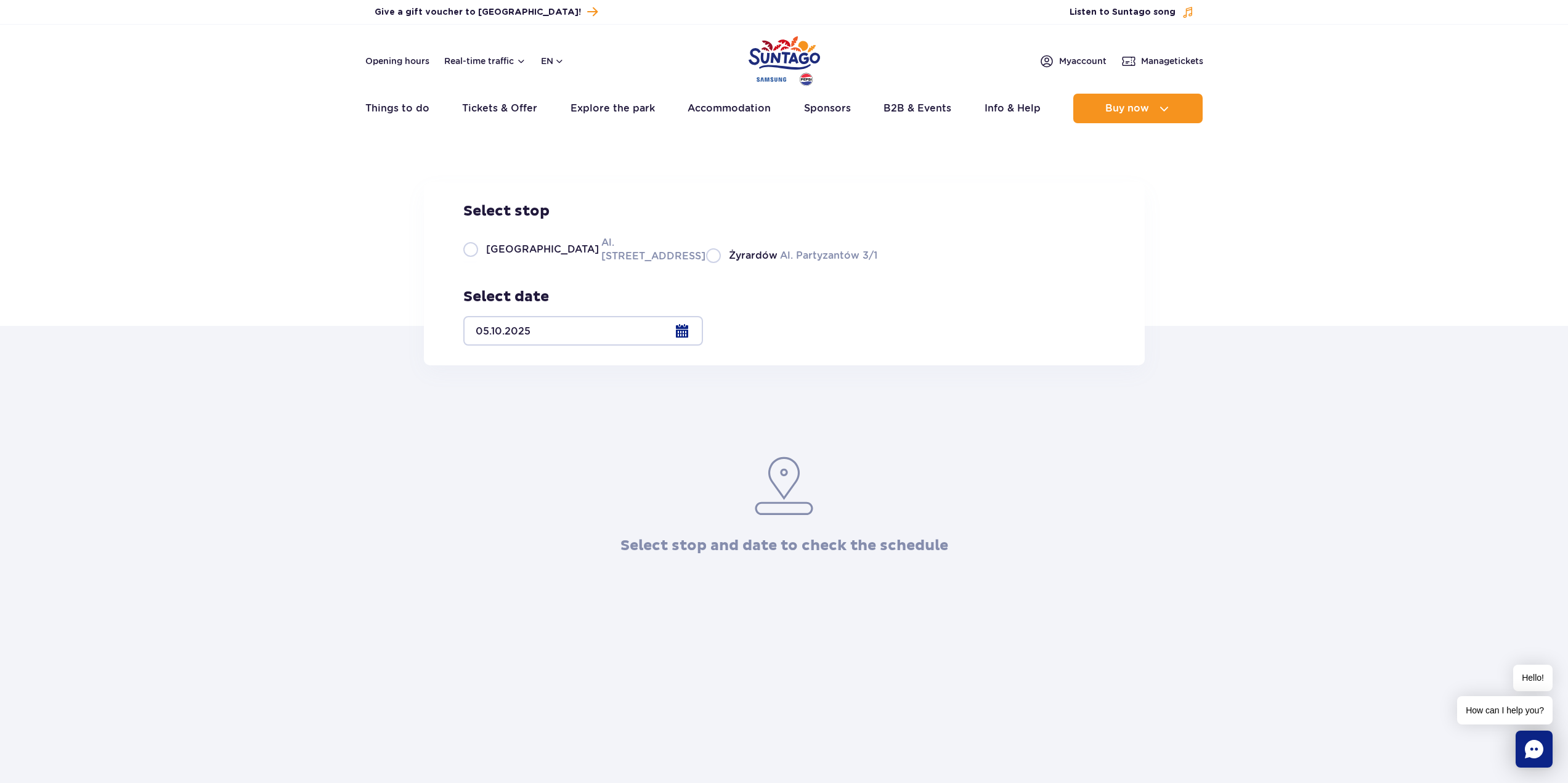
click at [467, 263] on label "Warsaw Al. Jerozolimskie 56" at bounding box center [578, 249] width 228 height 28
click at [467, 263] on input "Warsaw Al. Jerozolimskie 56" at bounding box center [470, 262] width 14 height 2
radio input "true"
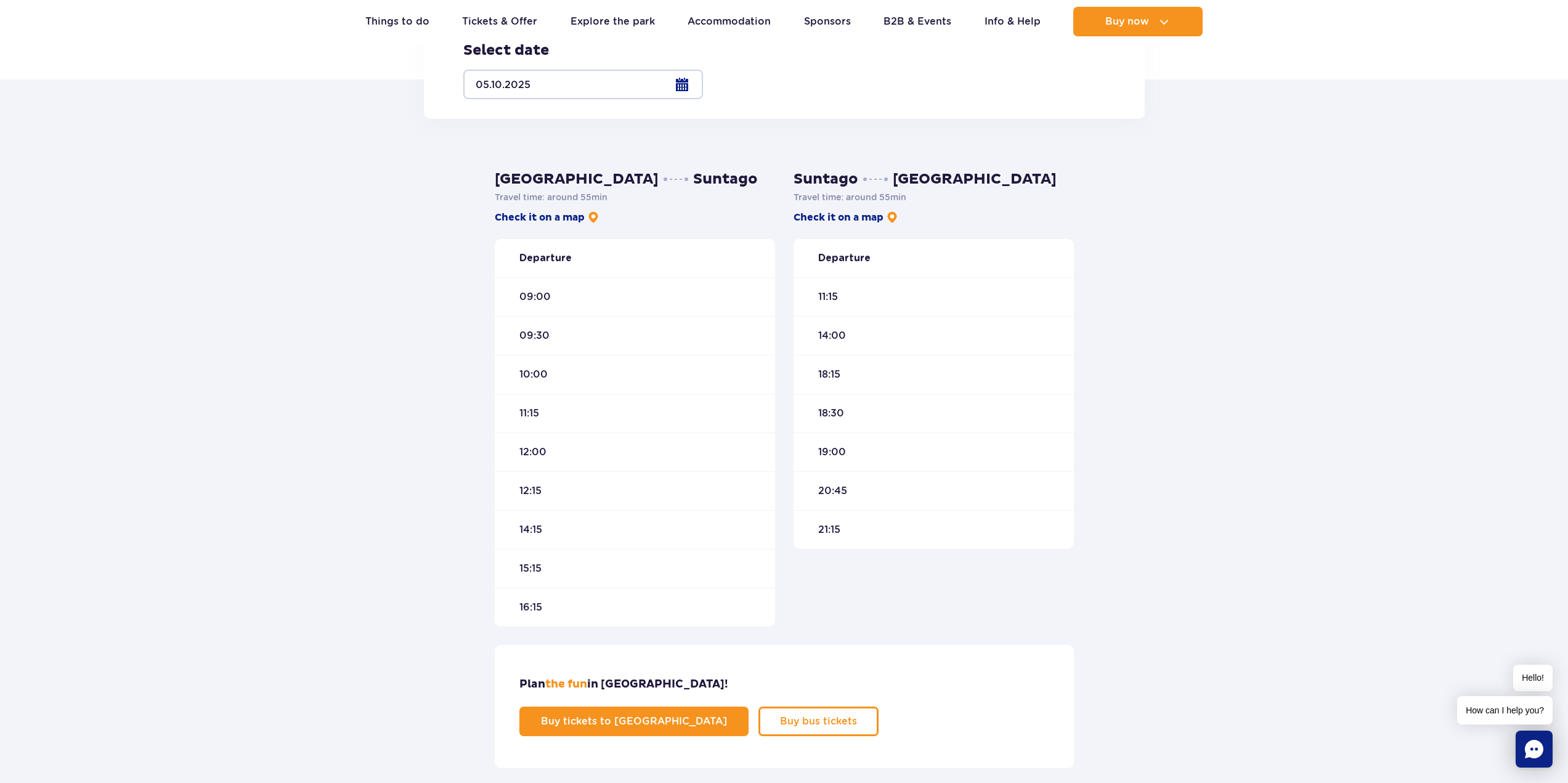
scroll to position [555, 0]
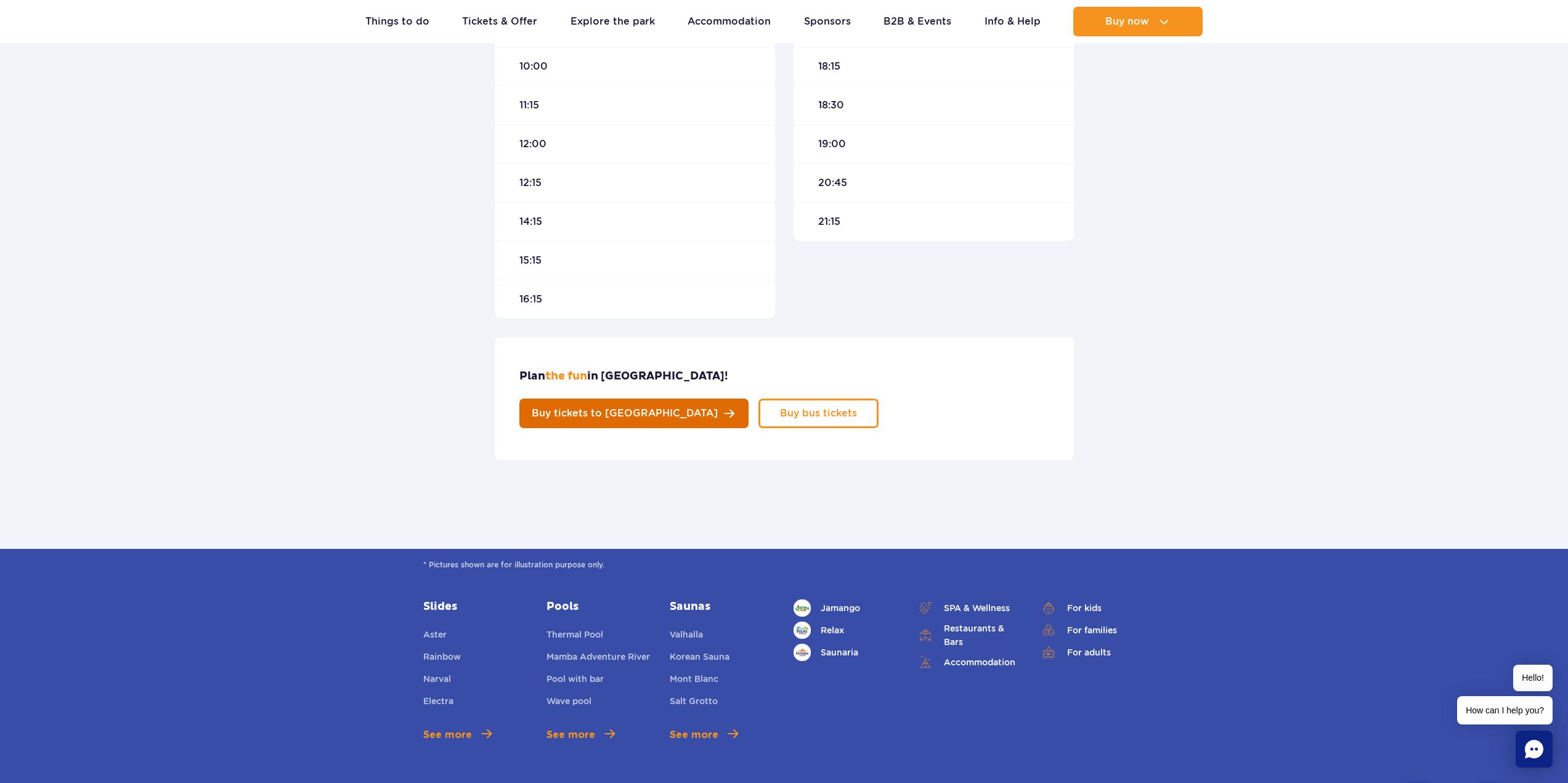
click at [748, 399] on link "Buy tickets to Suntago" at bounding box center [634, 413] width 229 height 30
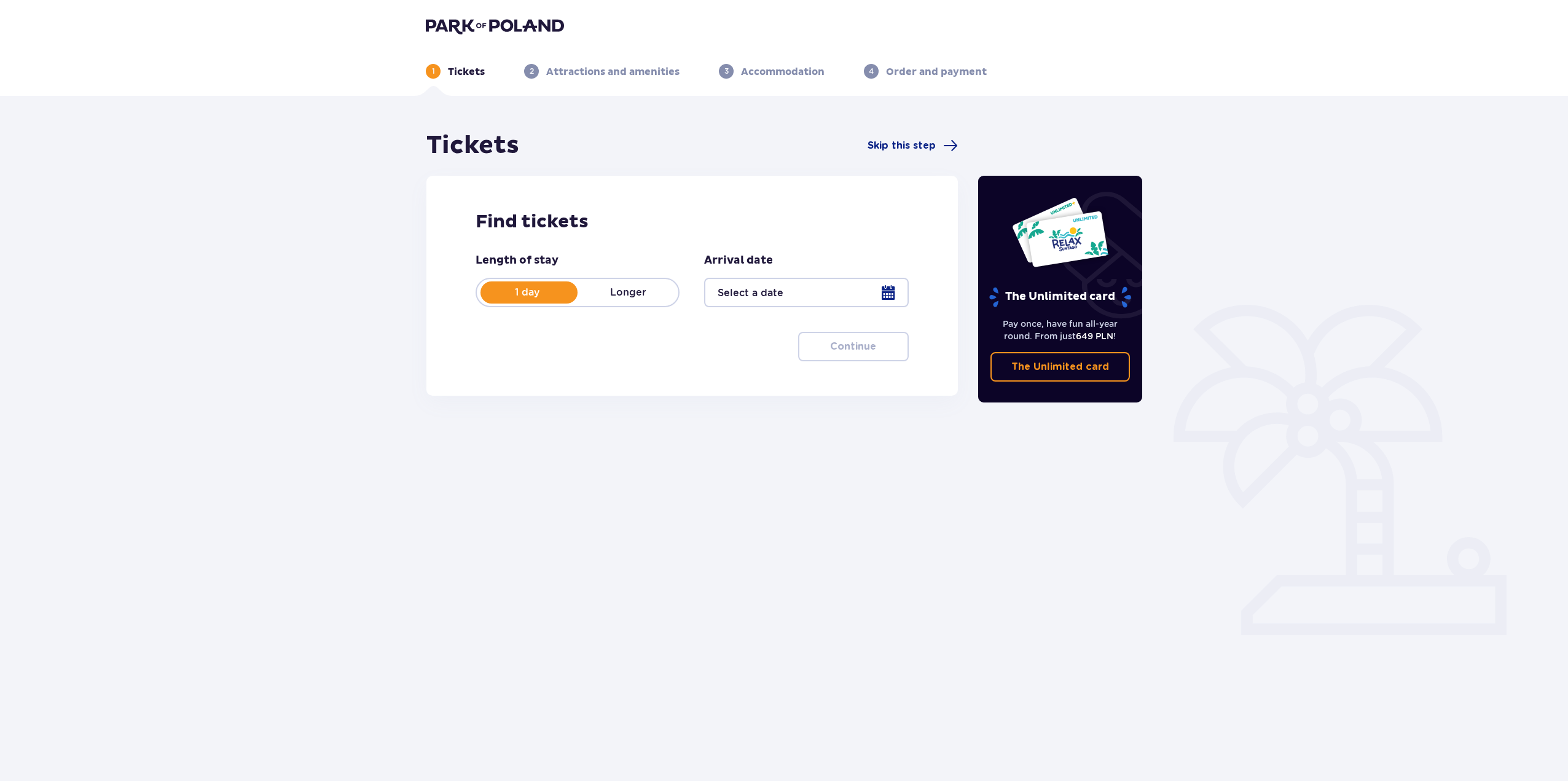
click at [893, 298] on div at bounding box center [806, 293] width 204 height 30
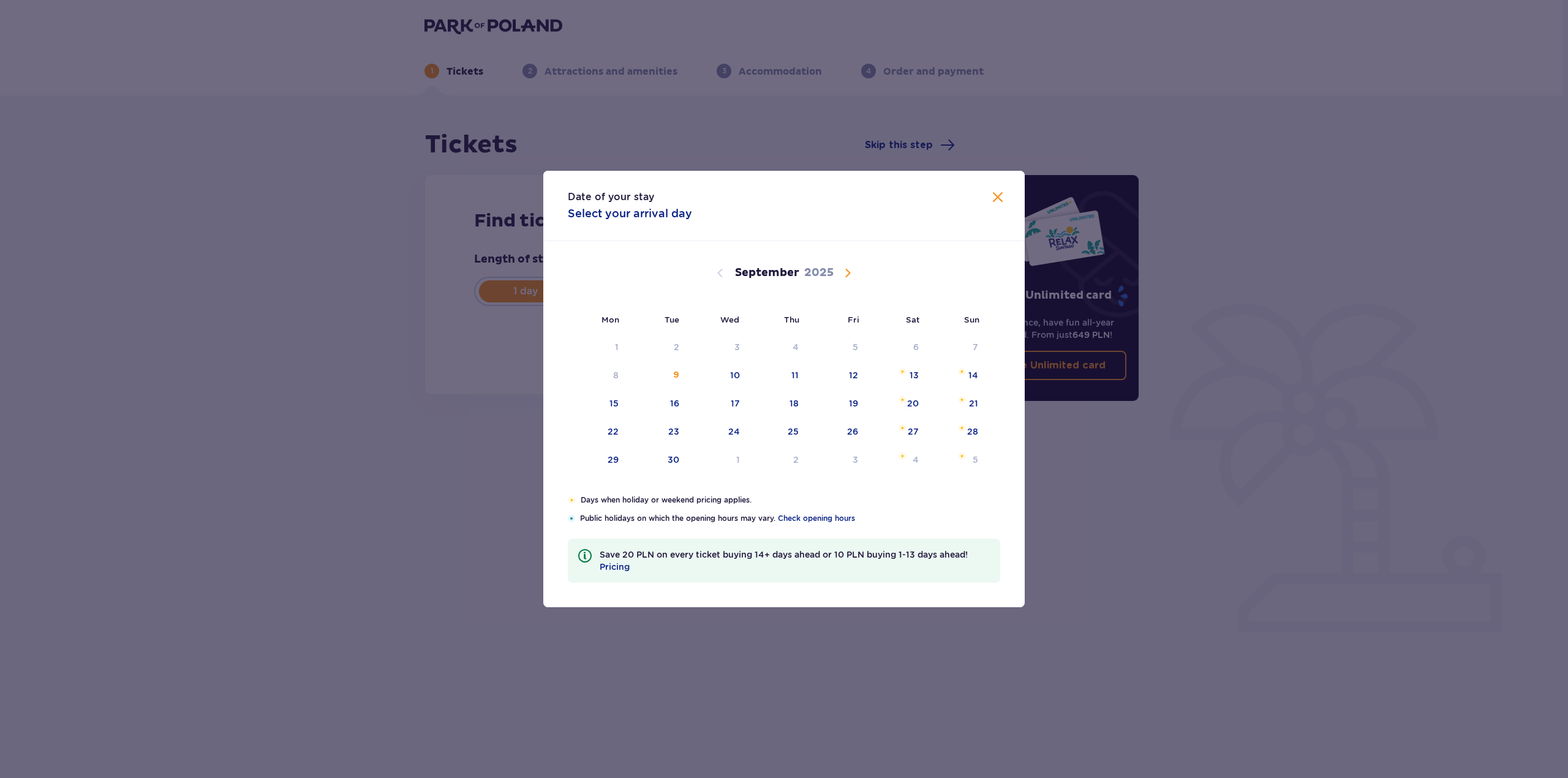
click at [848, 268] on span "Calendar" at bounding box center [848, 273] width 15 height 15
click at [982, 344] on div "5" at bounding box center [957, 348] width 60 height 27
type input "[DATE]"
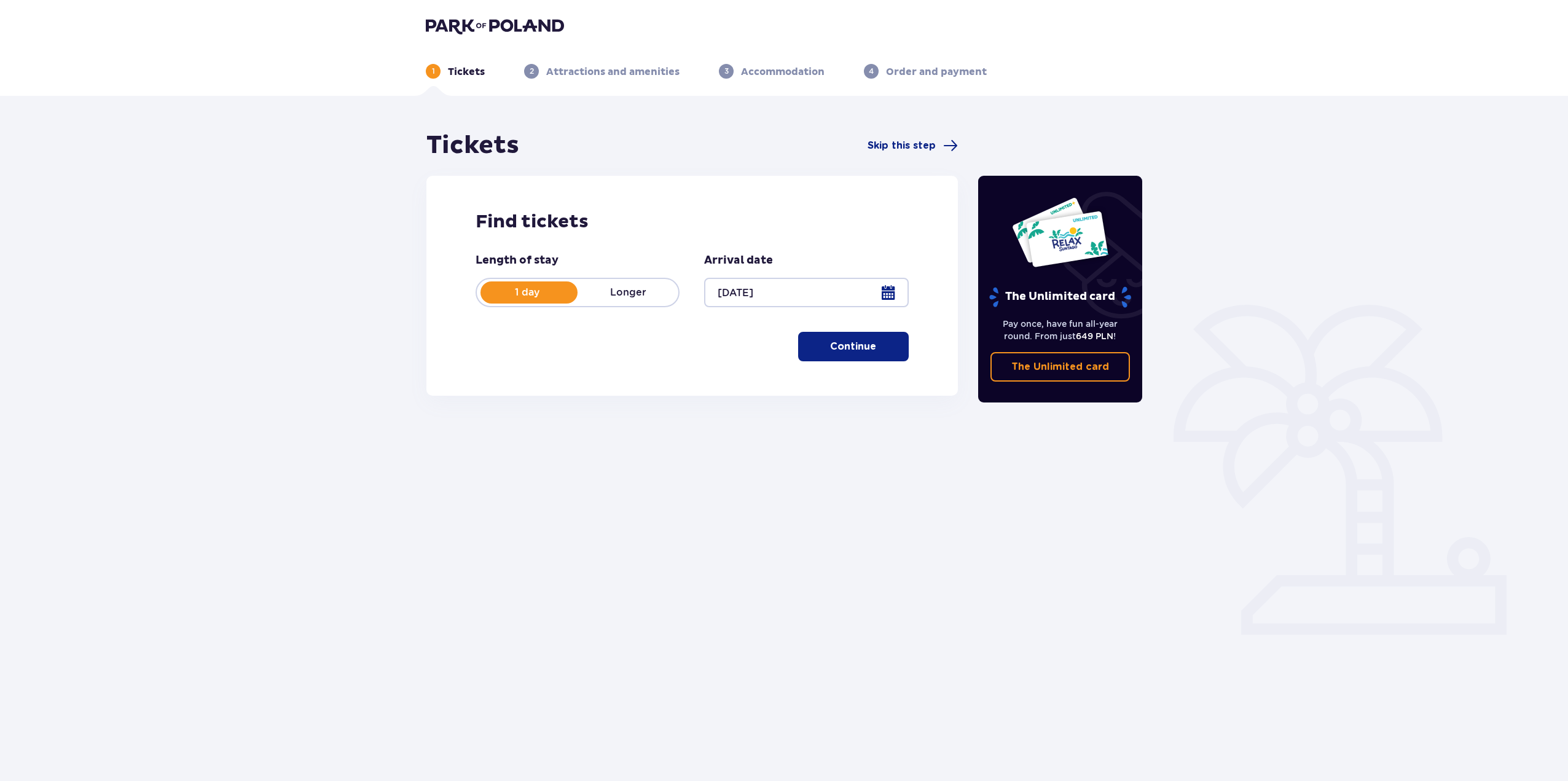
click at [838, 350] on p "Continue" at bounding box center [853, 346] width 46 height 14
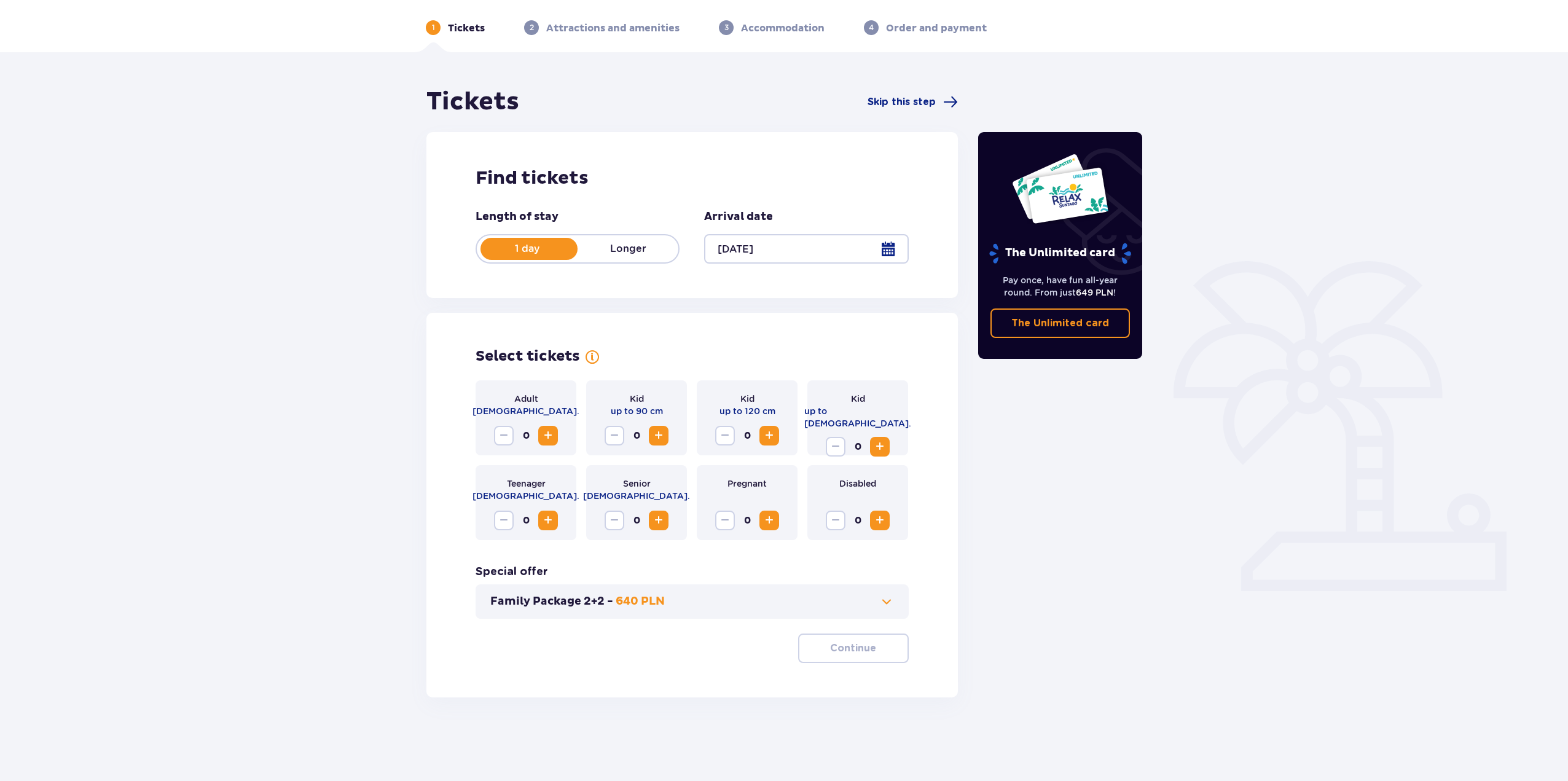
scroll to position [44, 0]
click at [548, 435] on span "Increase" at bounding box center [548, 435] width 15 height 15
click at [873, 648] on span "button" at bounding box center [879, 648] width 15 height 15
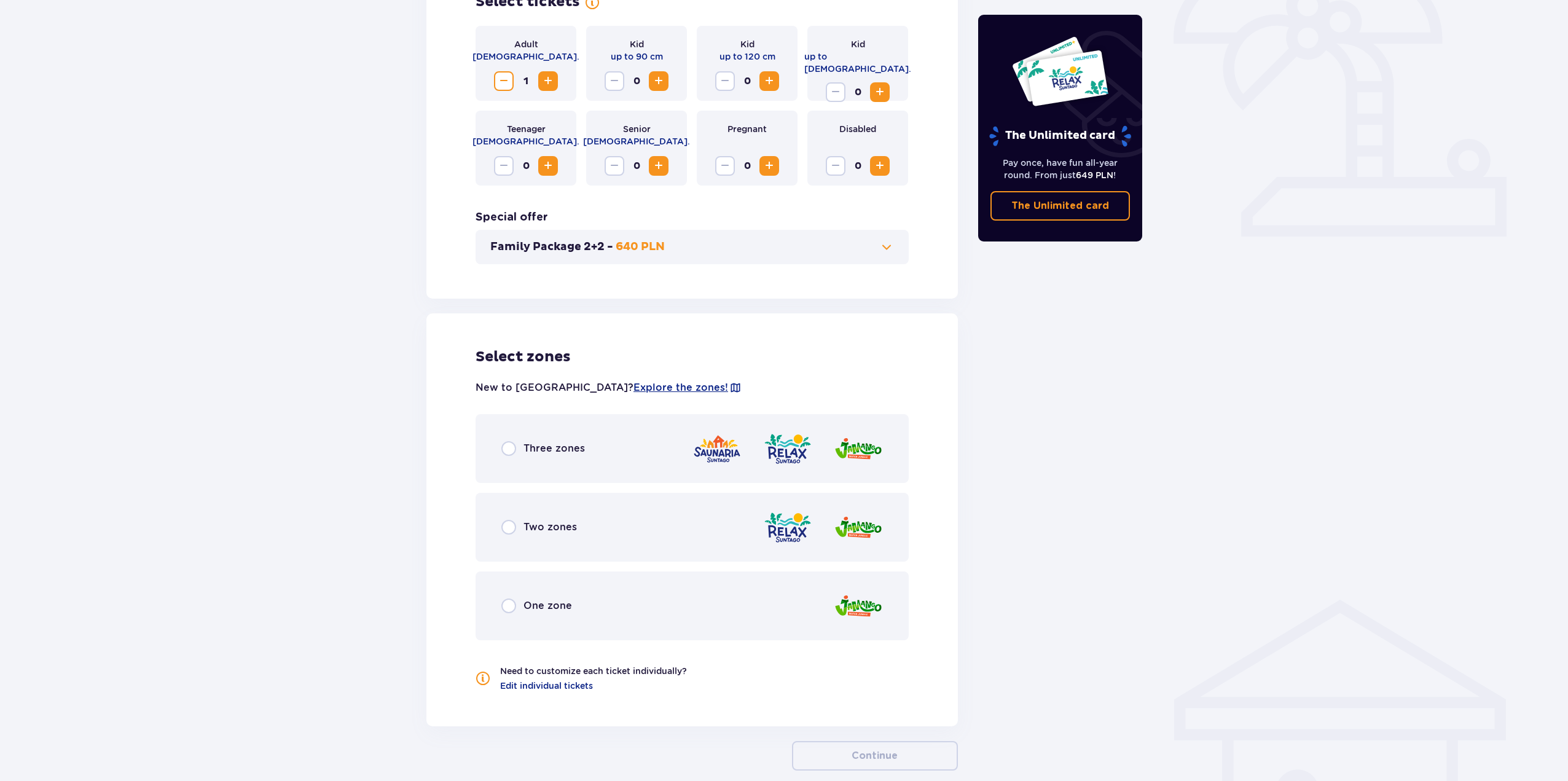
scroll to position [462, 0]
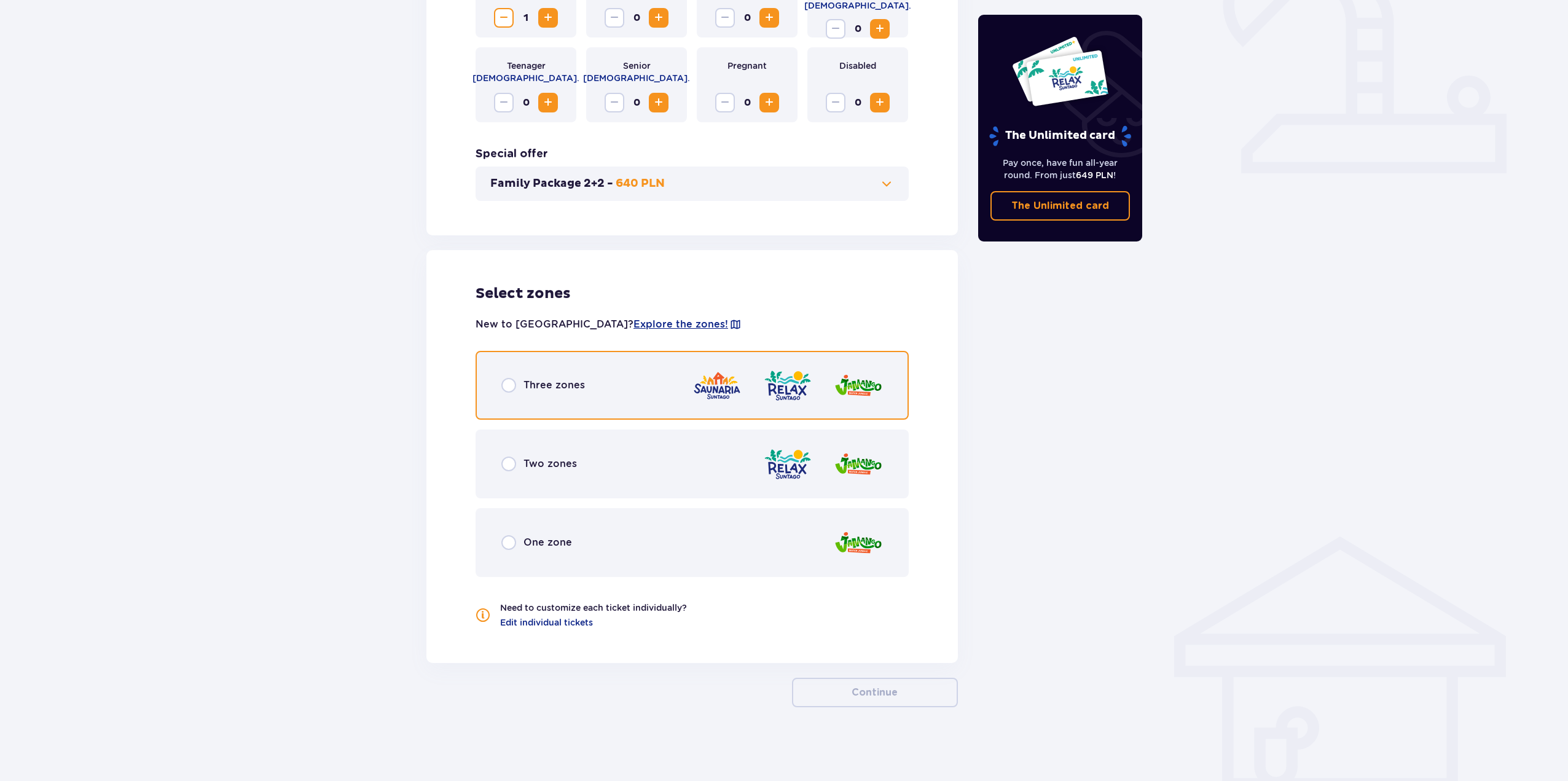
click at [507, 385] on input "radio" at bounding box center [509, 385] width 15 height 15
radio input "true"
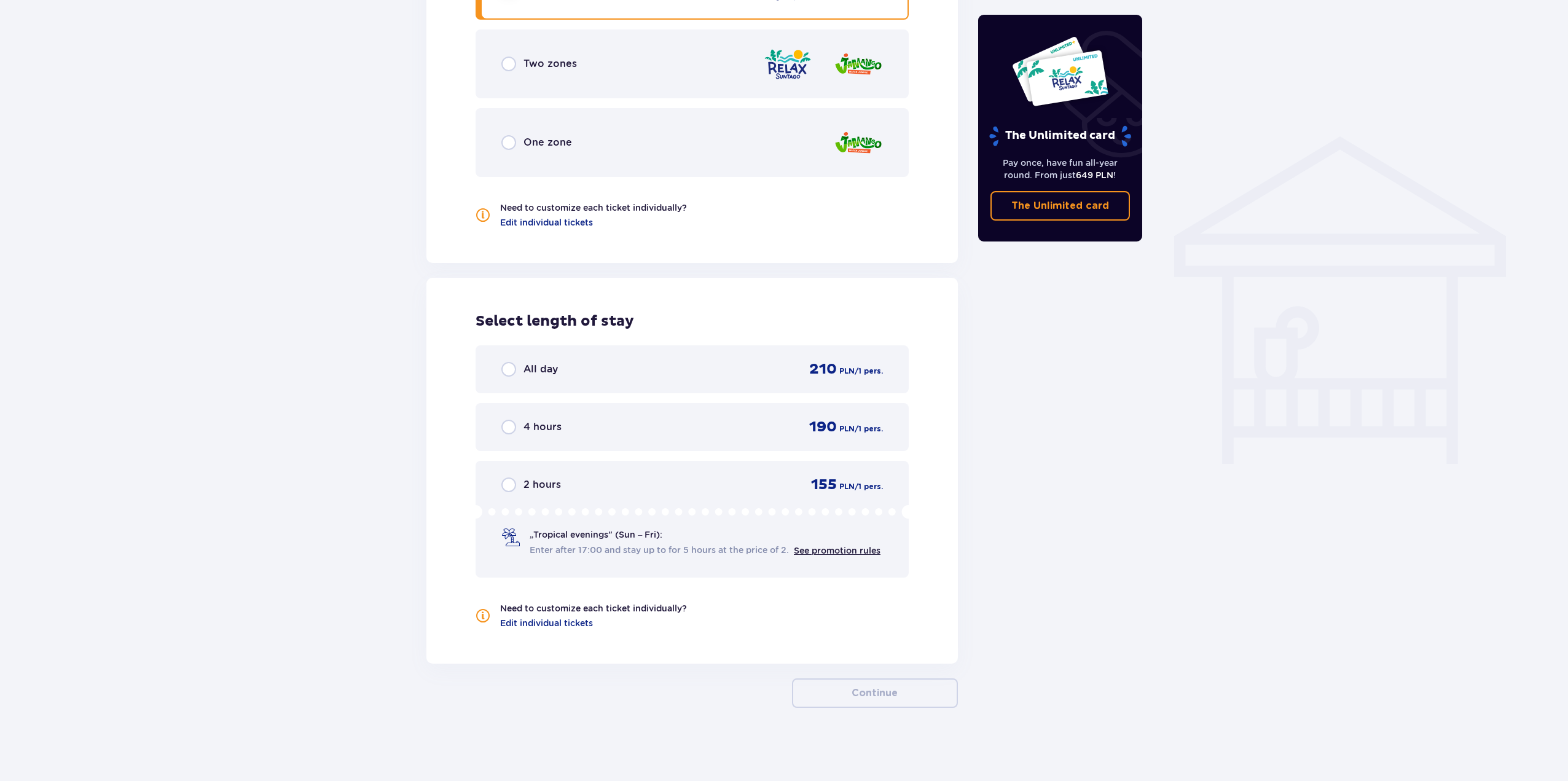
scroll to position [862, 0]
click at [511, 369] on input "radio" at bounding box center [509, 369] width 15 height 15
radio input "true"
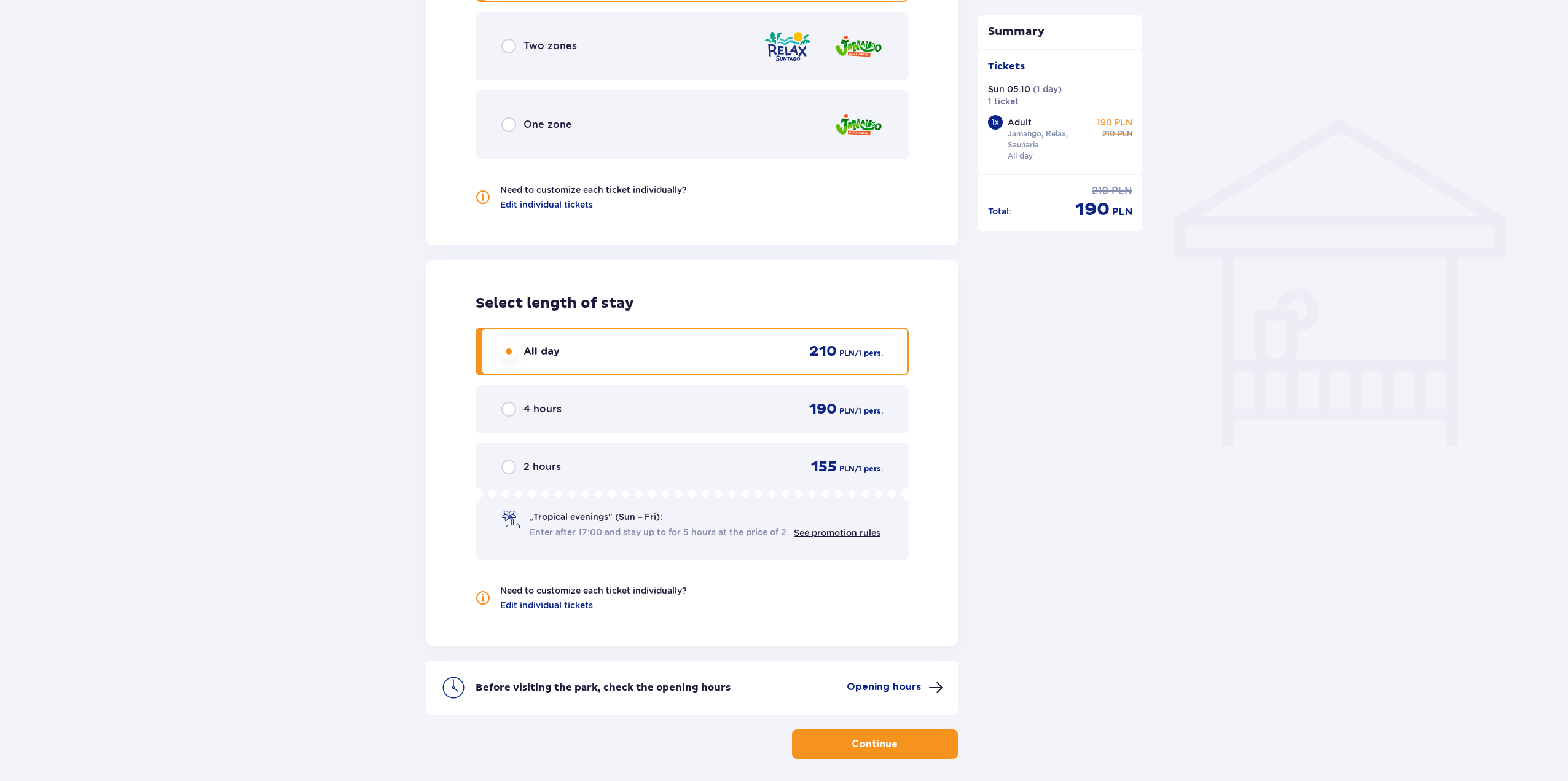
scroll to position [931, 0]
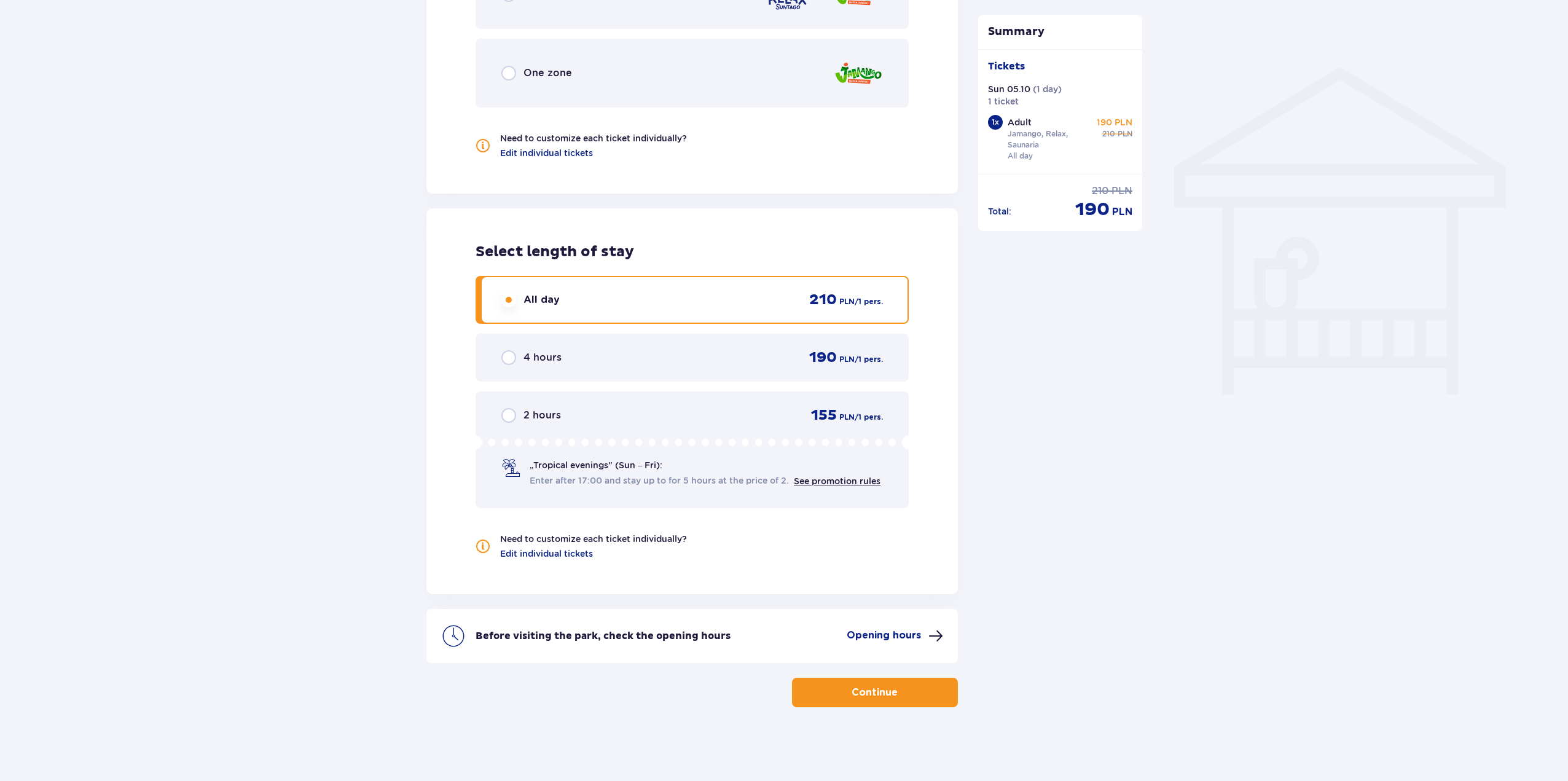
click at [901, 690] on span "button" at bounding box center [900, 693] width 15 height 15
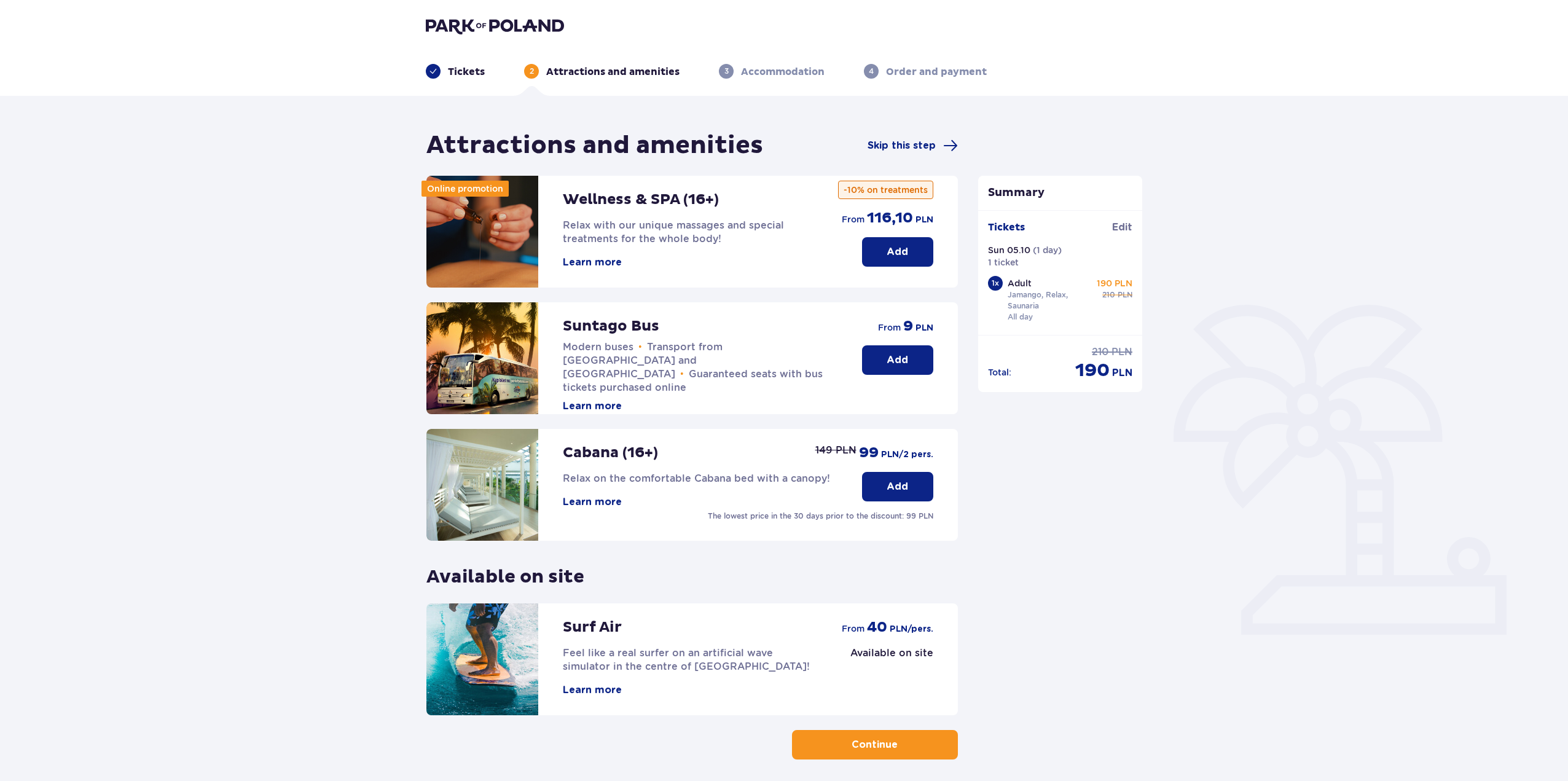
click at [893, 369] on button "Add" at bounding box center [898, 360] width 71 height 30
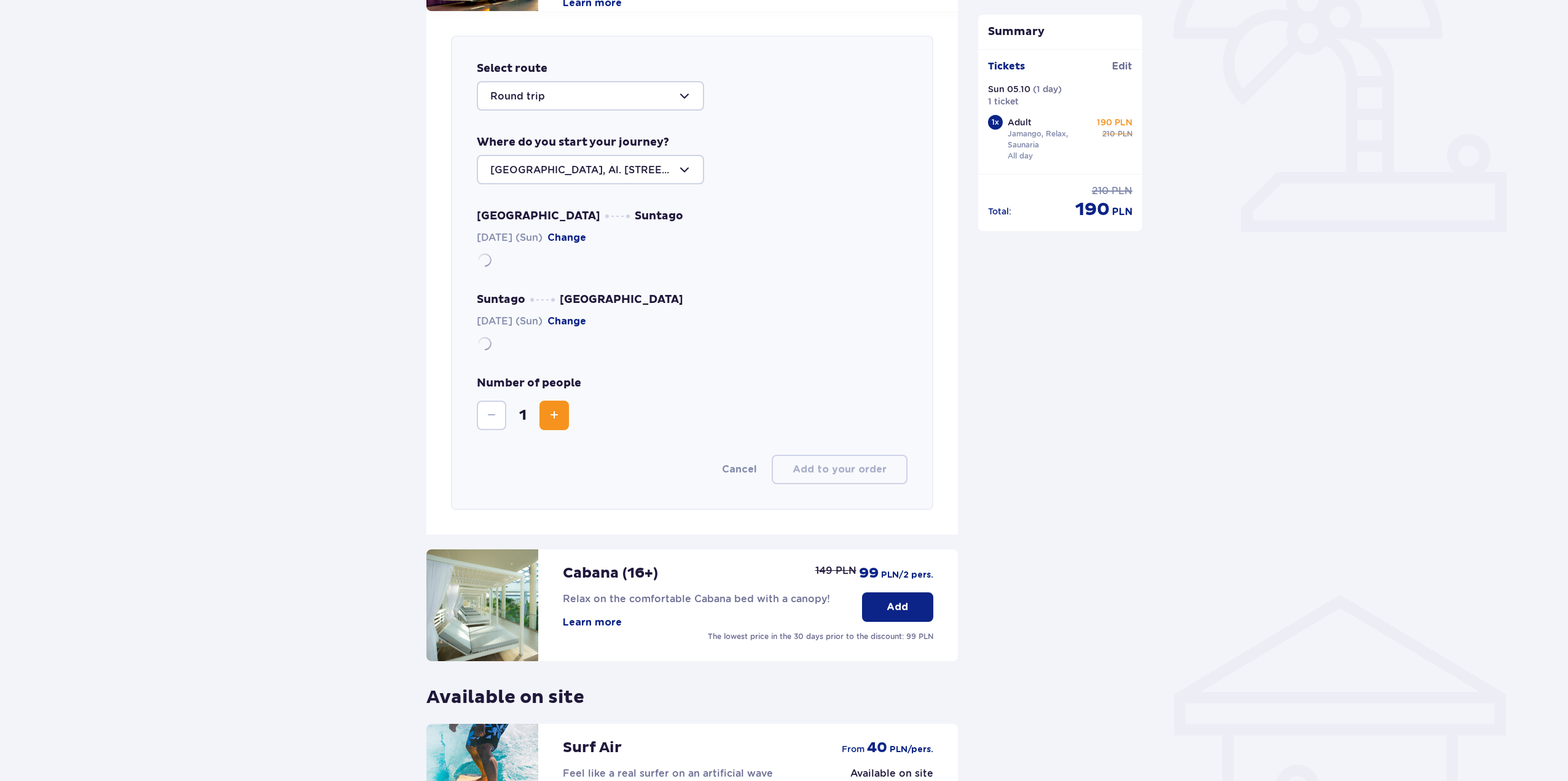
scroll to position [424, 0]
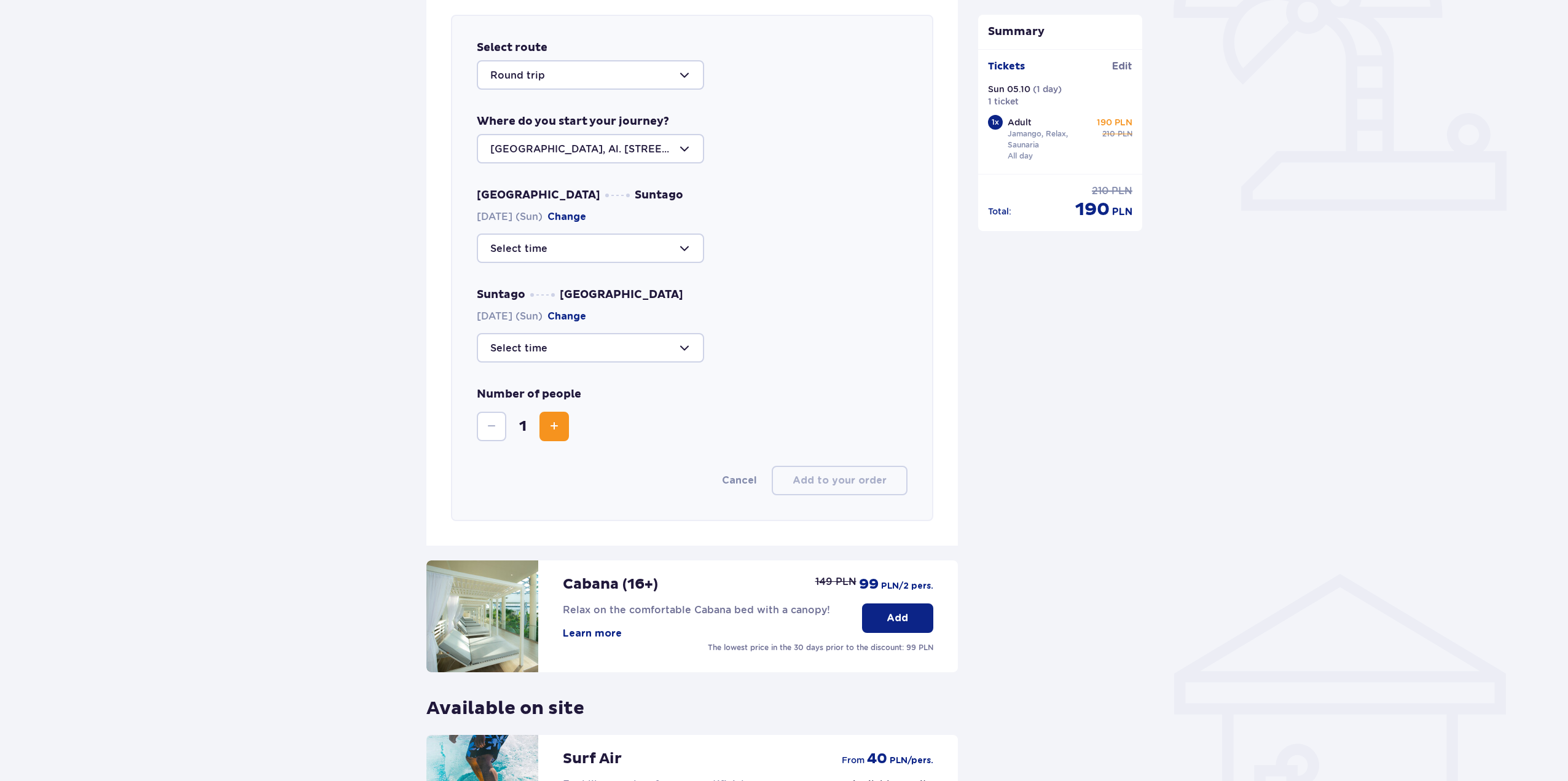
click at [682, 248] on div at bounding box center [590, 248] width 227 height 30
click at [570, 288] on p "42 seats available" at bounding box center [572, 286] width 89 height 14
type input "09:00"
click at [685, 350] on div at bounding box center [590, 348] width 227 height 30
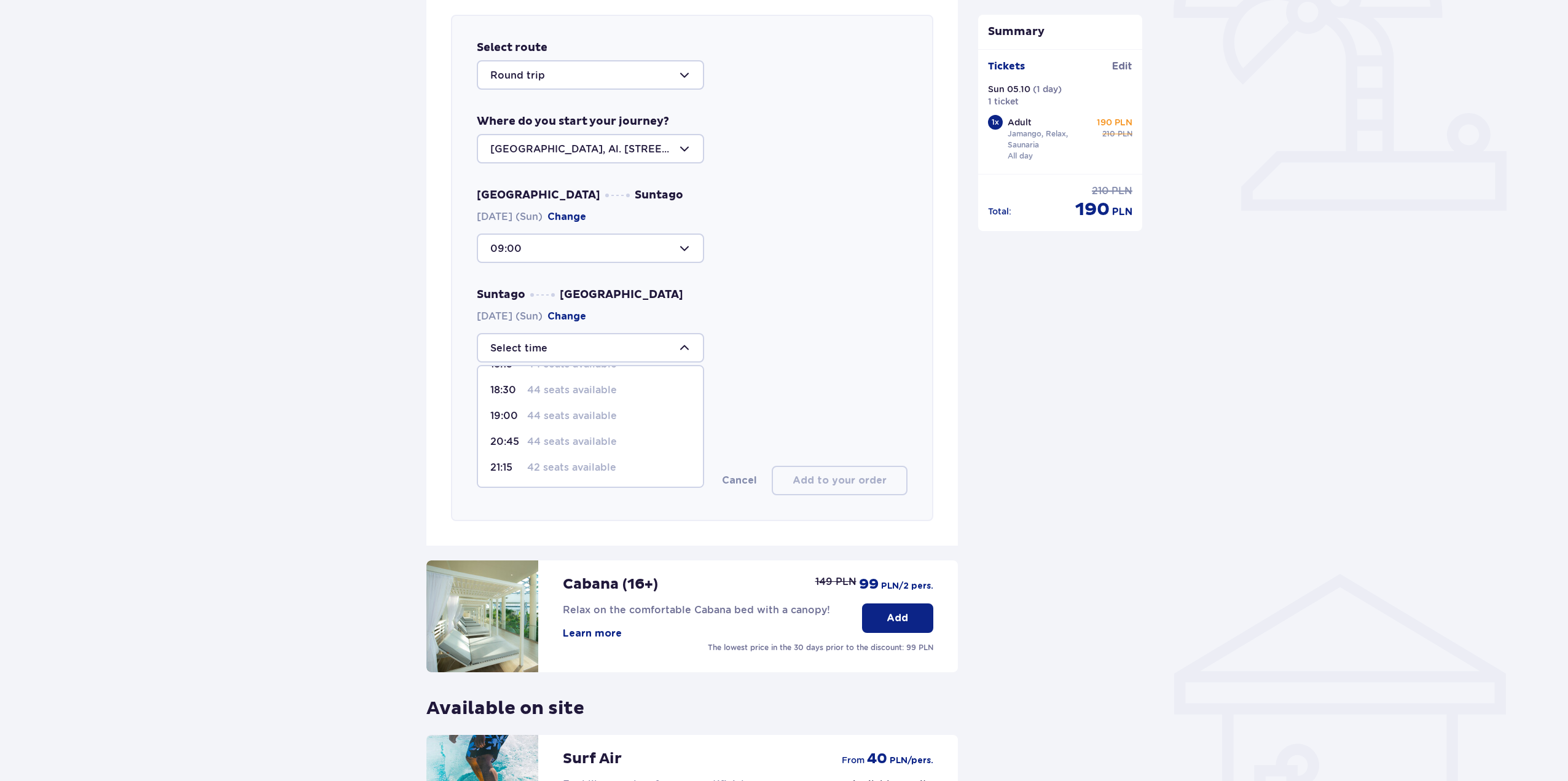
click at [587, 420] on p "44 seats available" at bounding box center [572, 416] width 90 height 14
type input "19:00"
click at [877, 490] on button "Add to your order" at bounding box center [840, 481] width 136 height 30
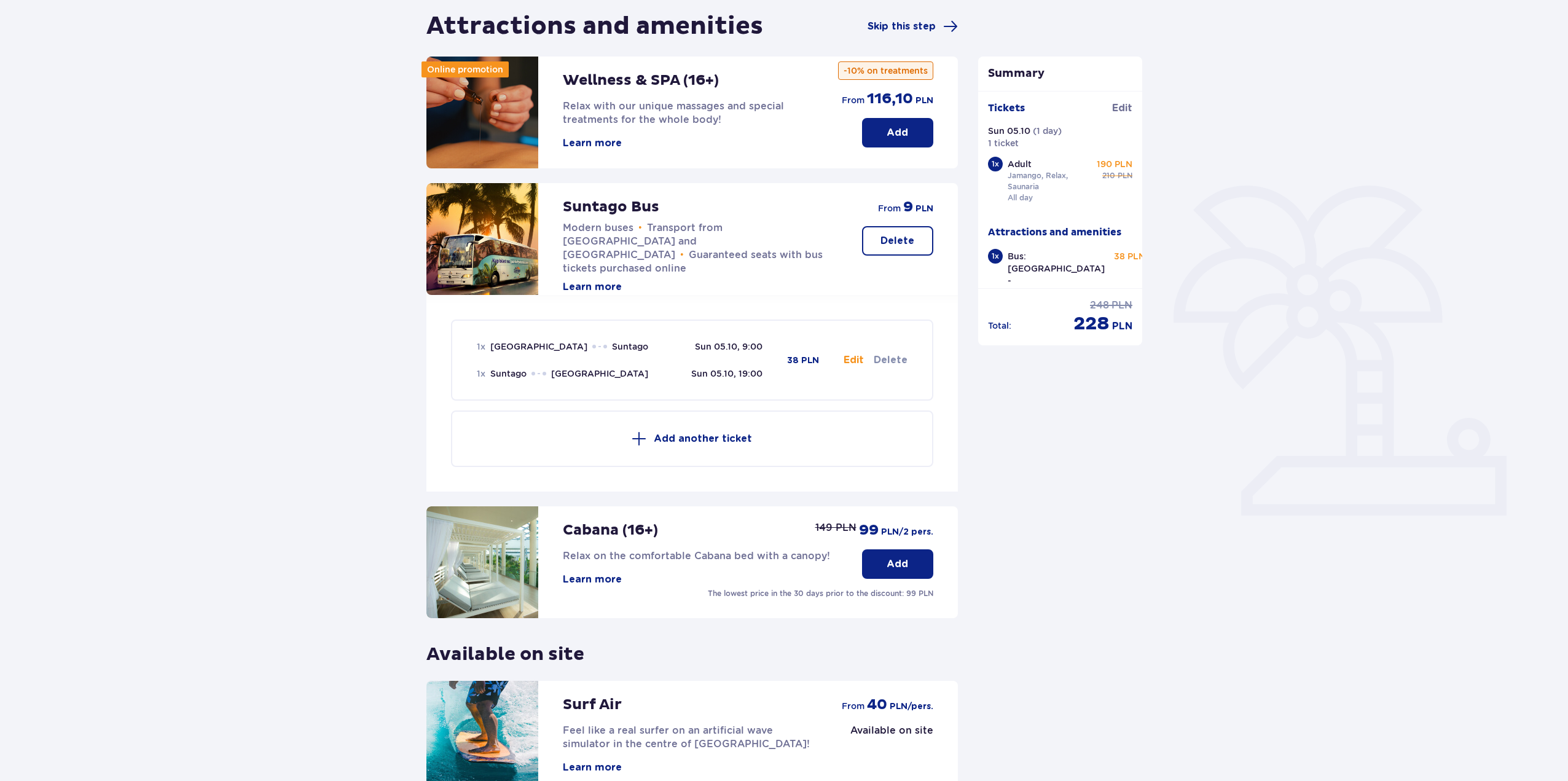
scroll to position [249, 0]
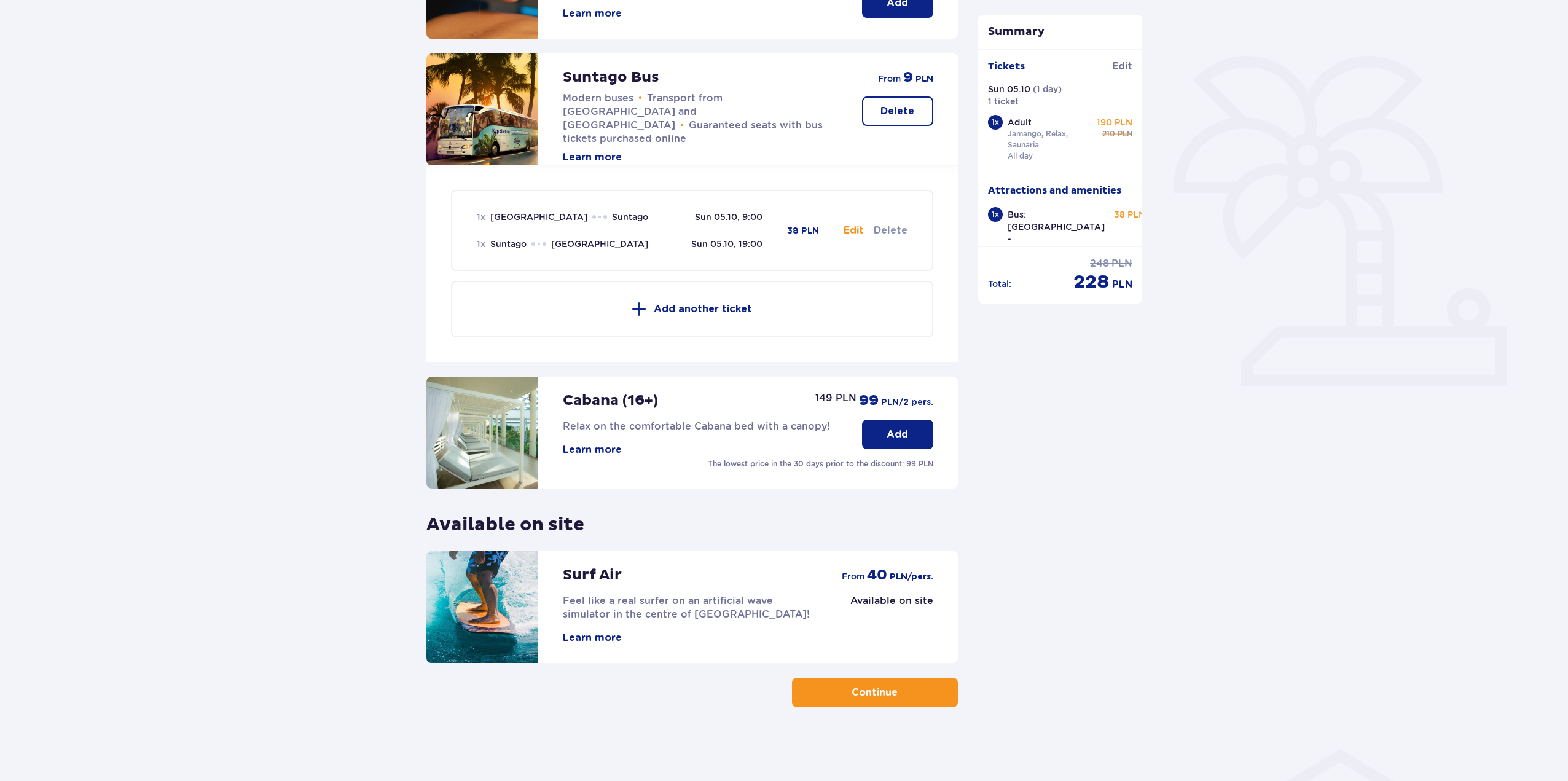
click at [833, 690] on button "Continue" at bounding box center [875, 693] width 166 height 30
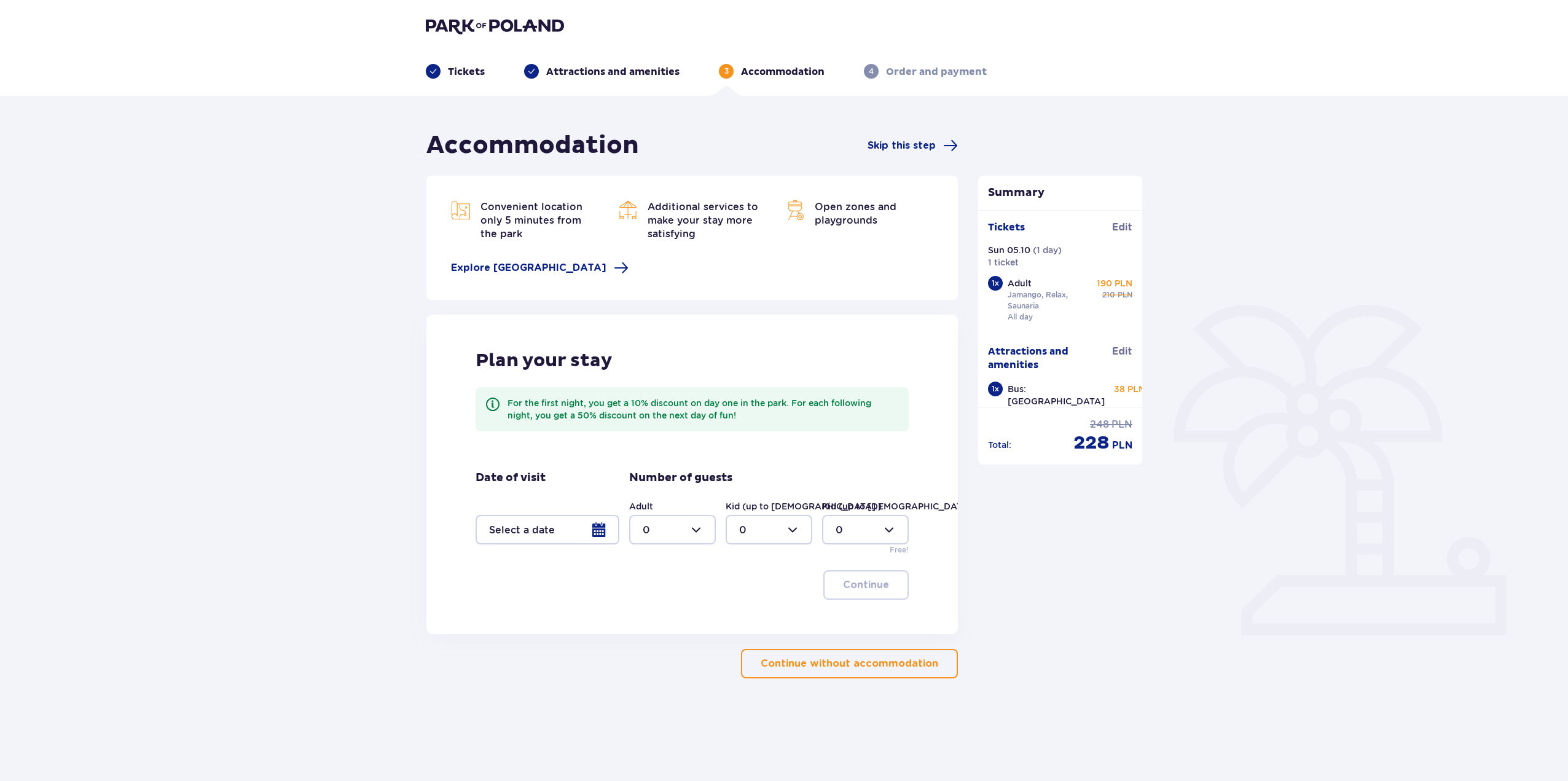
click at [598, 528] on div at bounding box center [547, 530] width 144 height 30
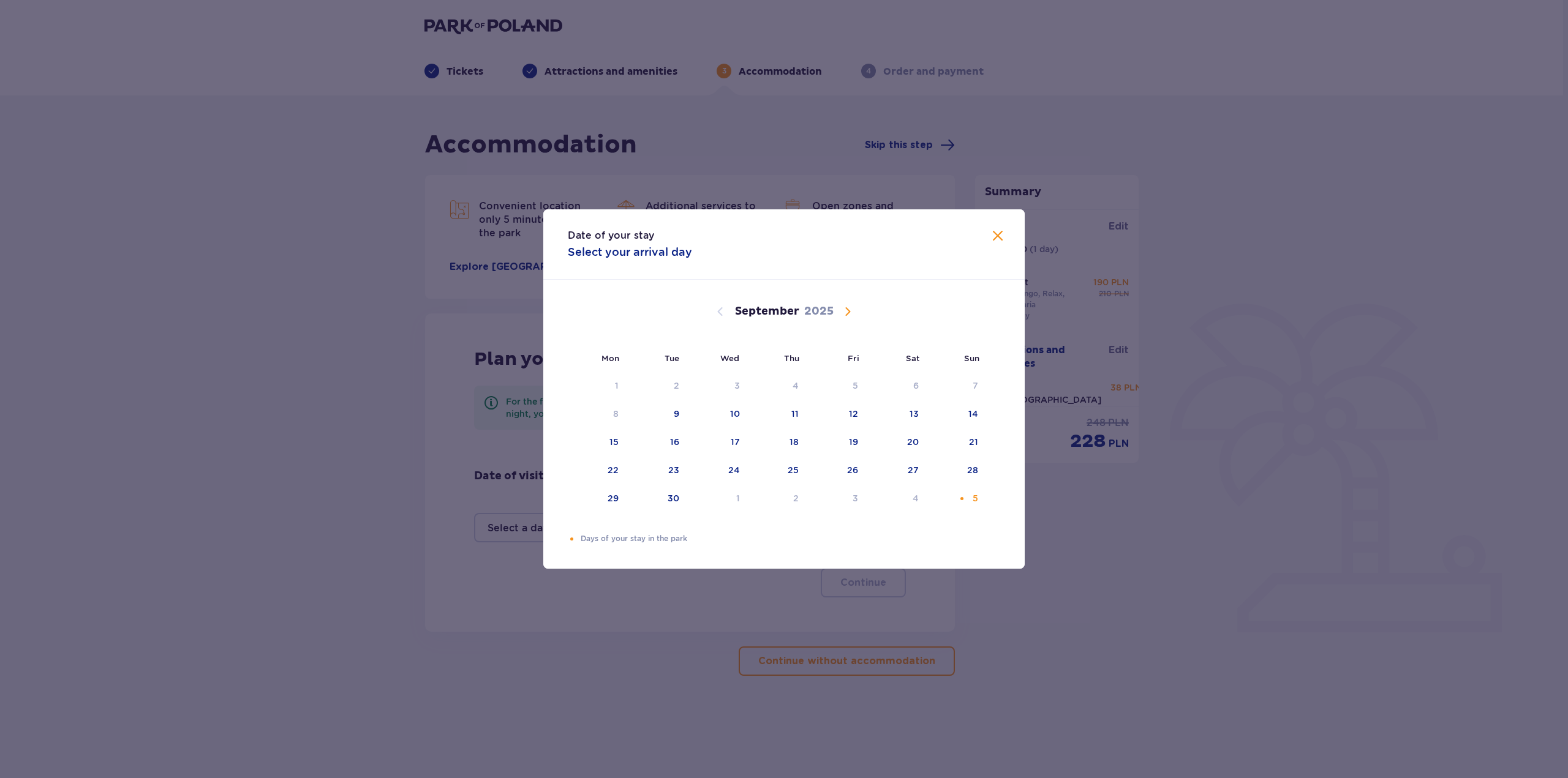
click at [1002, 245] on div "Date of your stay Select your arrival day" at bounding box center [784, 244] width 481 height 70
click at [997, 236] on span at bounding box center [998, 236] width 15 height 15
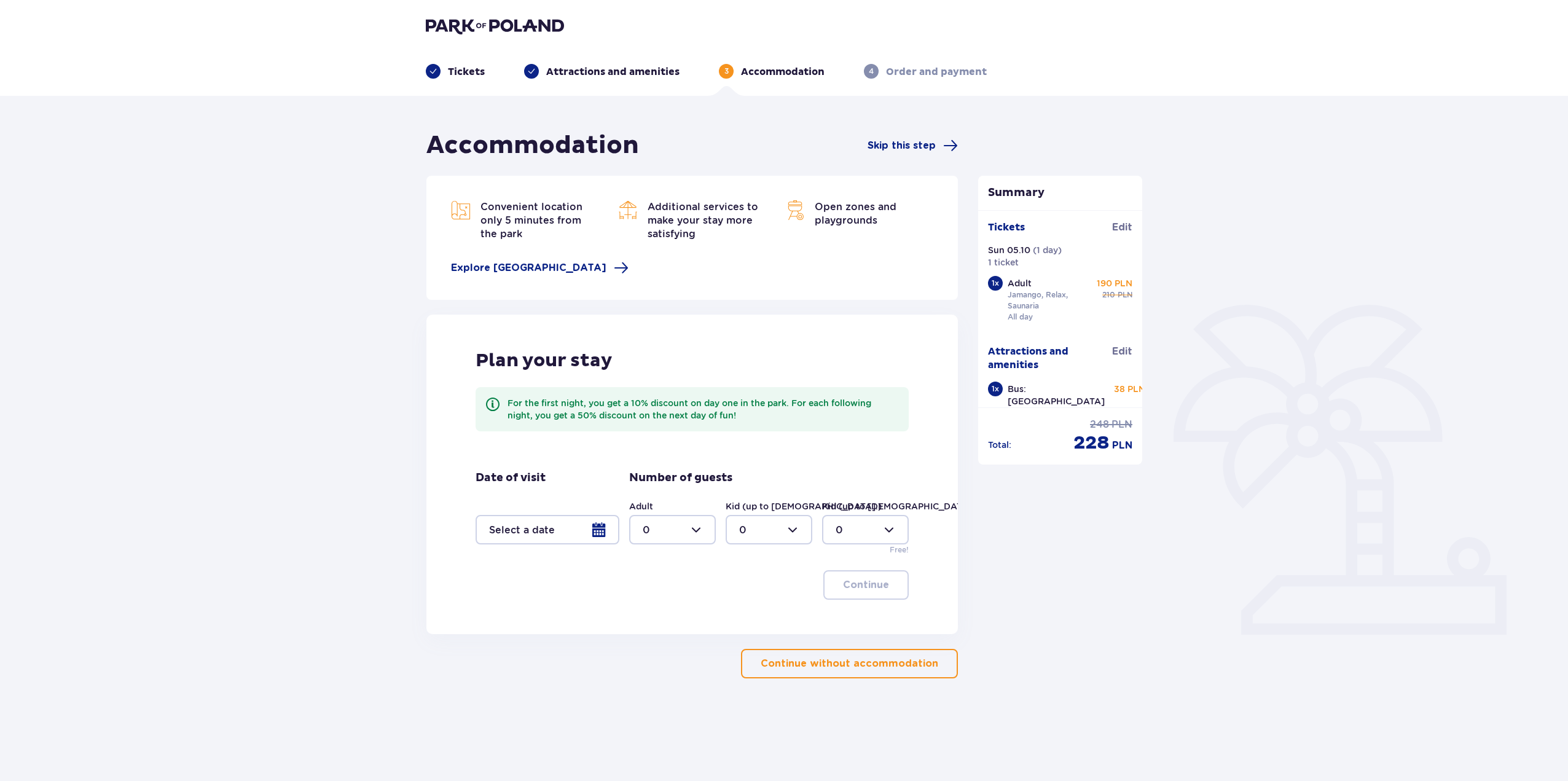
click at [905, 673] on button "Continue without accommodation" at bounding box center [849, 664] width 217 height 30
